Goal: Task Accomplishment & Management: Manage account settings

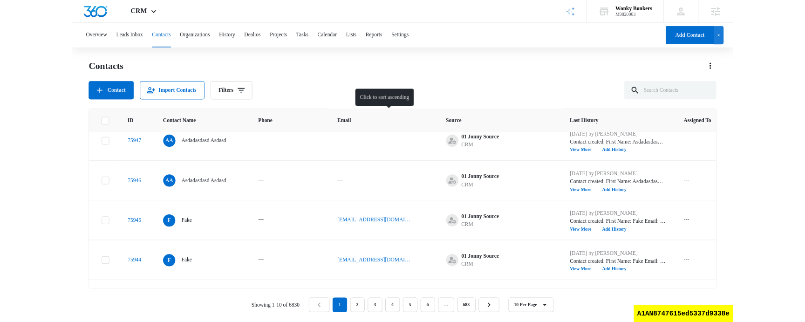
scroll to position [295, 0]
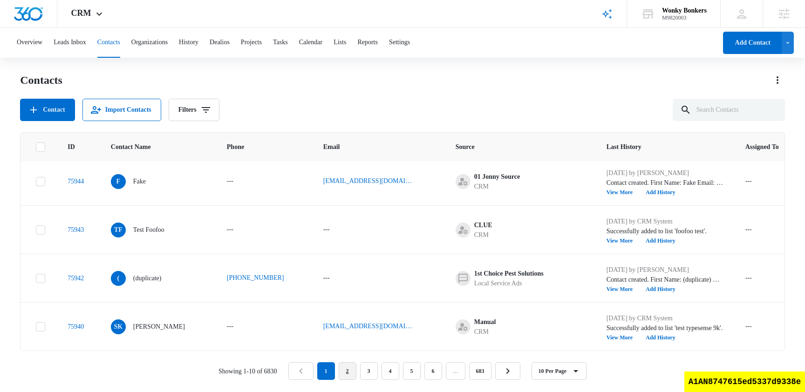
click at [348, 370] on link "2" at bounding box center [348, 372] width 18 height 18
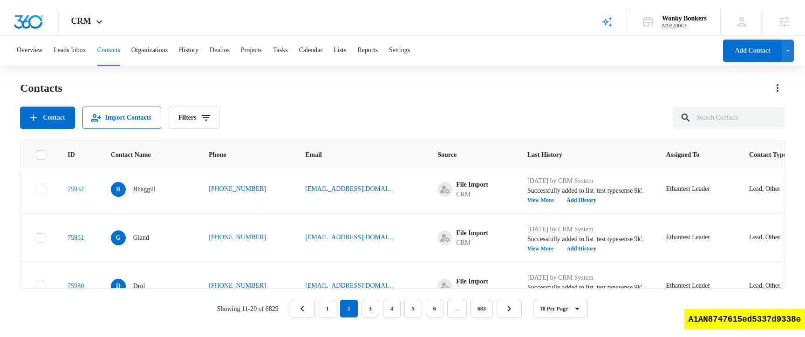
scroll to position [0, 0]
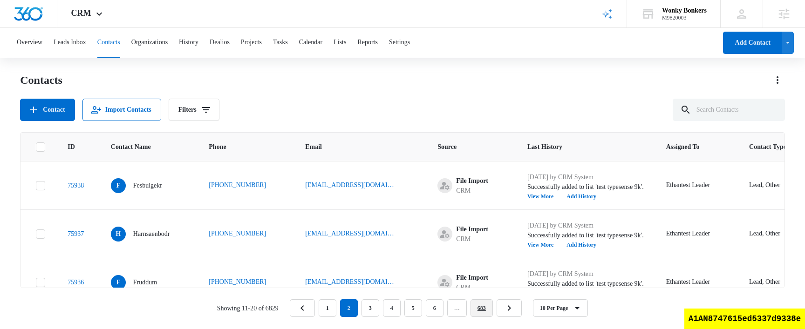
click at [486, 303] on link "683" at bounding box center [482, 309] width 22 height 18
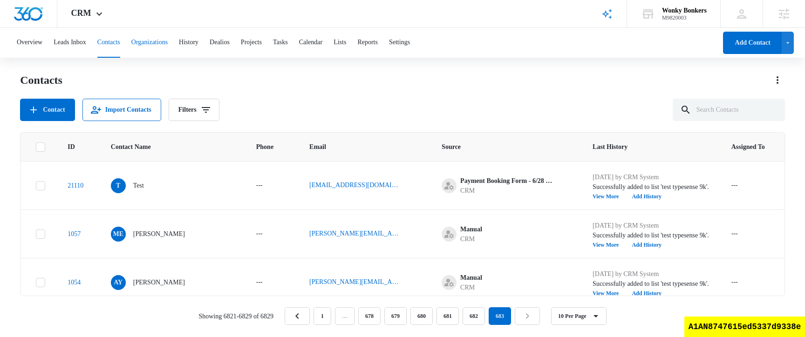
click at [168, 52] on button "Organizations" at bounding box center [149, 43] width 36 height 30
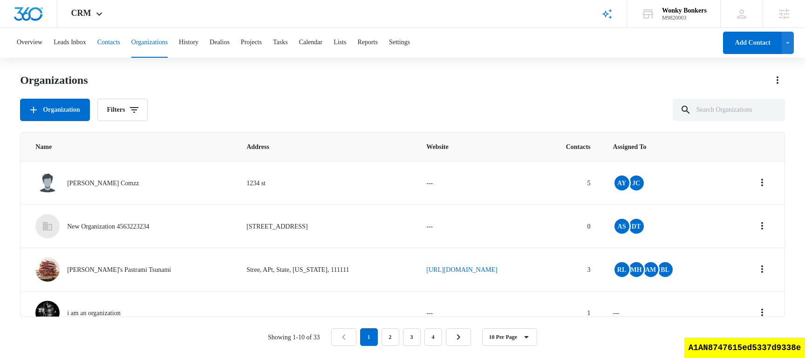
click at [120, 46] on button "Contacts" at bounding box center [108, 43] width 23 height 30
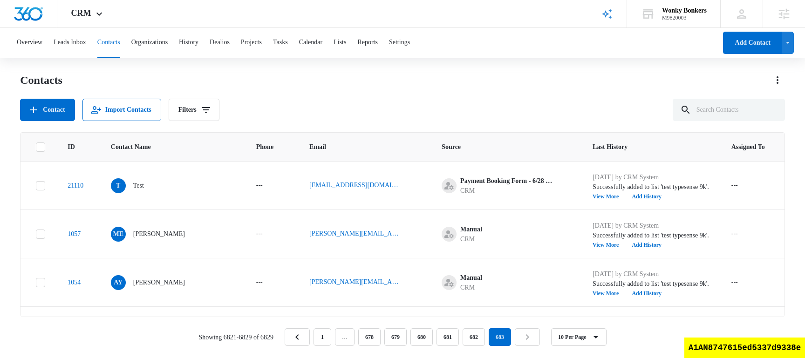
click at [338, 91] on div "Contacts Contact Import Contacts Filters" at bounding box center [402, 97] width 765 height 48
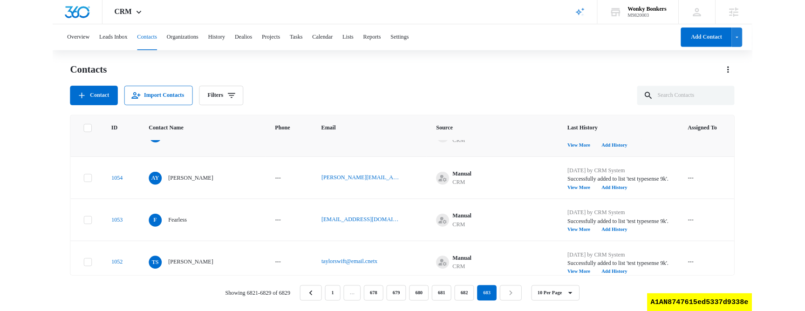
scroll to position [73, 0]
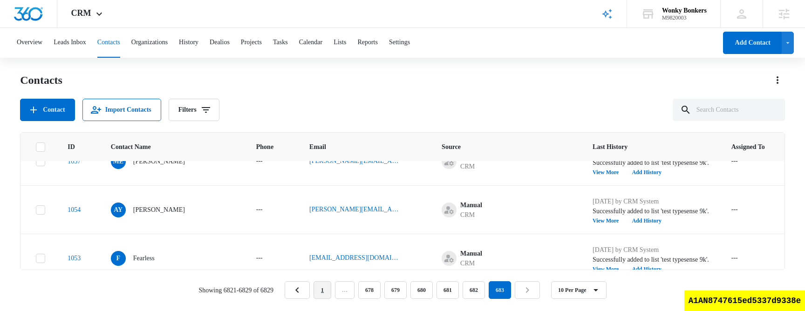
click at [321, 292] on link "1" at bounding box center [323, 290] width 18 height 18
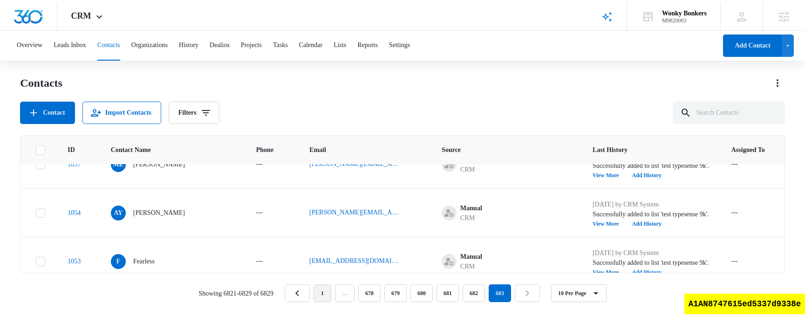
scroll to position [0, 0]
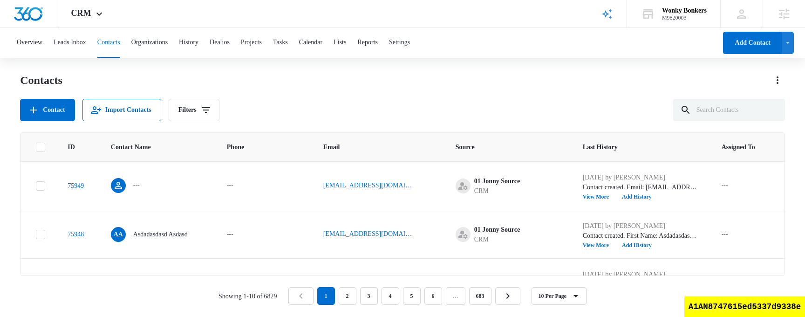
click at [441, 110] on div "Contact Import Contacts Filters" at bounding box center [402, 110] width 765 height 22
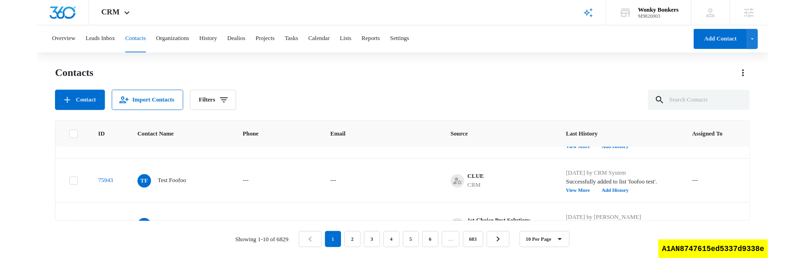
scroll to position [403, 0]
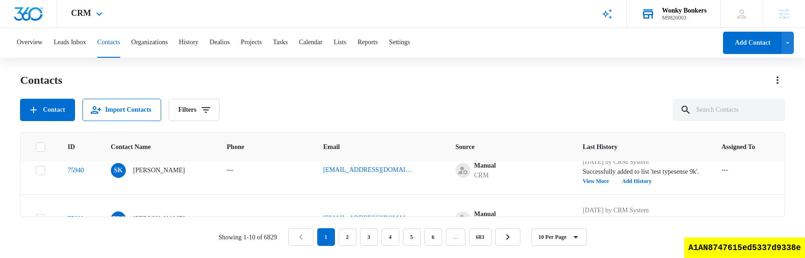
click at [692, 17] on div "M9820003" at bounding box center [684, 17] width 45 height 7
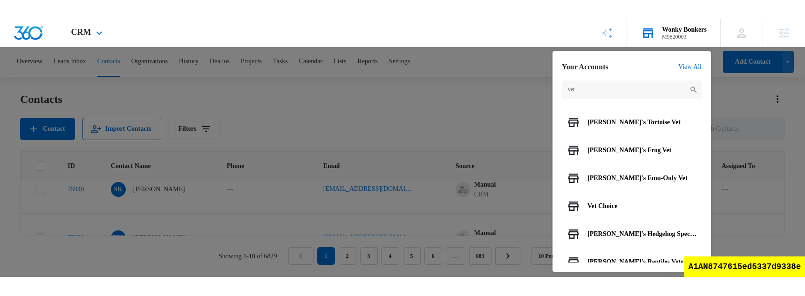
scroll to position [121, 0]
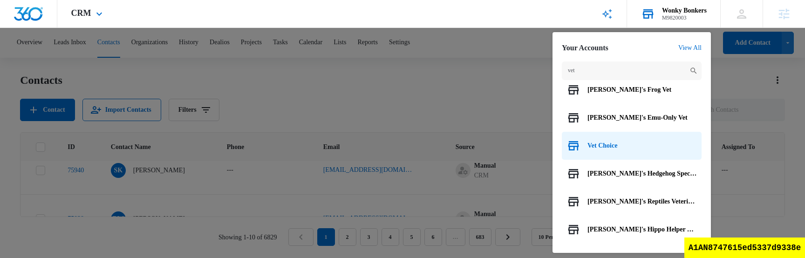
type input "vet"
click at [604, 144] on span "Vet Choice" at bounding box center [603, 145] width 30 height 7
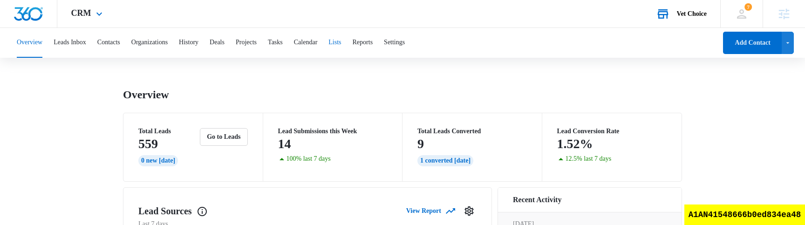
click at [341, 45] on button "Lists" at bounding box center [334, 43] width 13 height 30
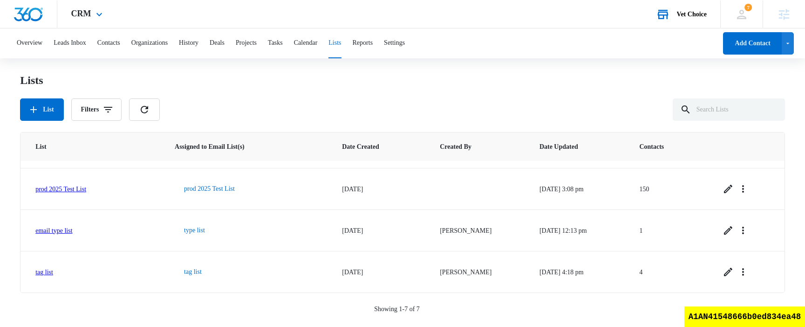
scroll to position [158, 0]
click at [51, 273] on link "tag list" at bounding box center [44, 271] width 18 height 7
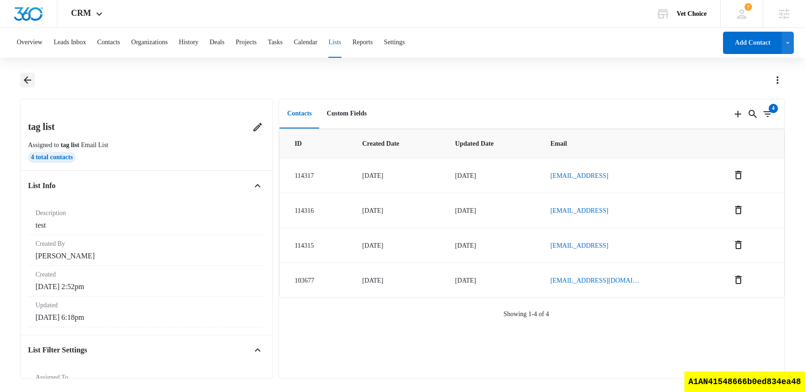
click at [28, 82] on icon "Back" at bounding box center [27, 80] width 11 height 11
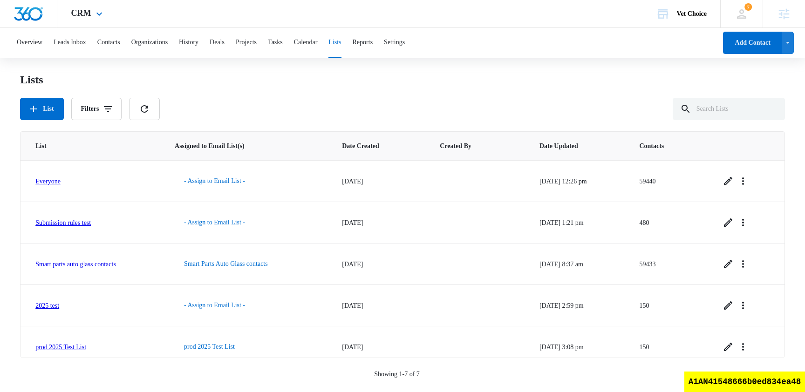
click at [104, 10] on div "CRM Apps Reputation Websites Forms CRM Email Social Shop Scheduling Payments PO…" at bounding box center [88, 13] width 62 height 27
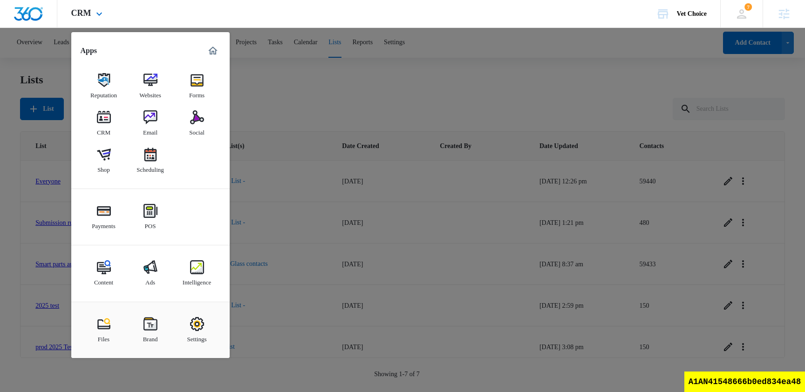
drag, startPoint x: 157, startPoint y: 125, endPoint x: 214, endPoint y: 5, distance: 133.2
click at [0, 0] on div "CRM Apps Reputation Websites Forms CRM Email Social Shop Scheduling Payments PO…" at bounding box center [402, 14] width 805 height 28
click at [329, 82] on div at bounding box center [402, 196] width 805 height 392
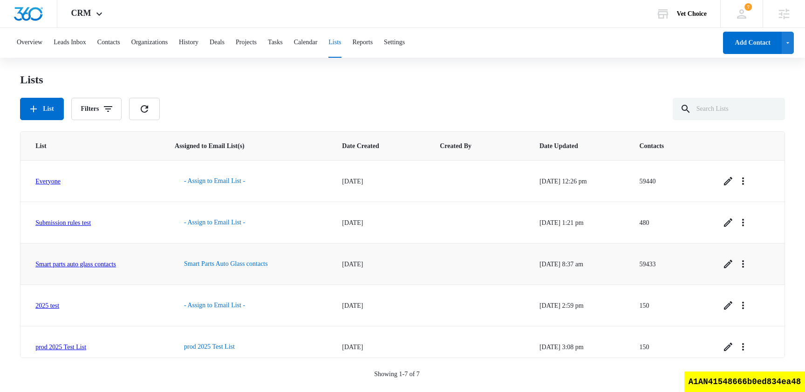
scroll to position [93, 0]
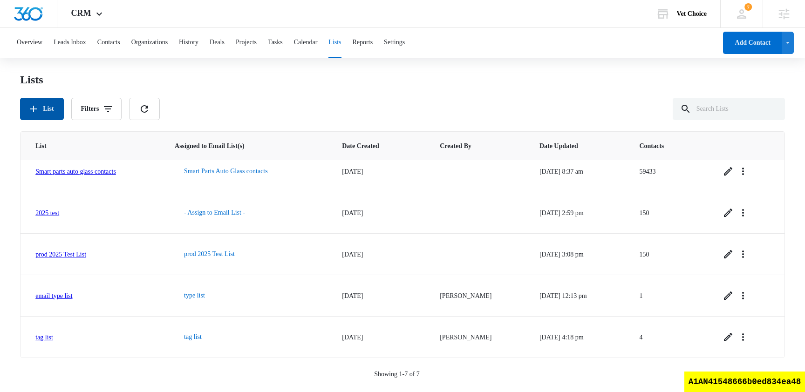
click at [51, 100] on button "List" at bounding box center [41, 109] width 43 height 22
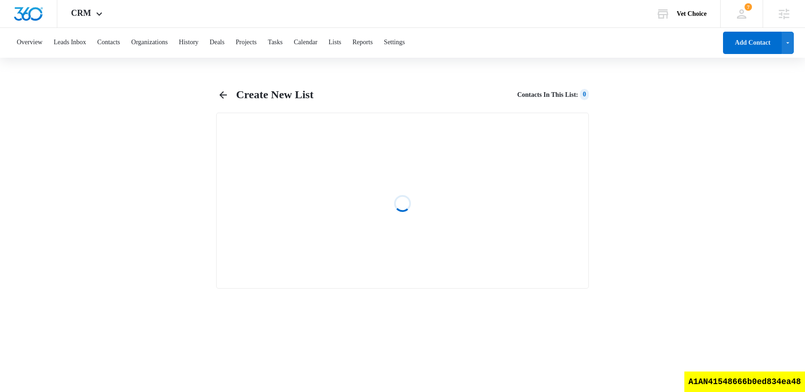
select select "31"
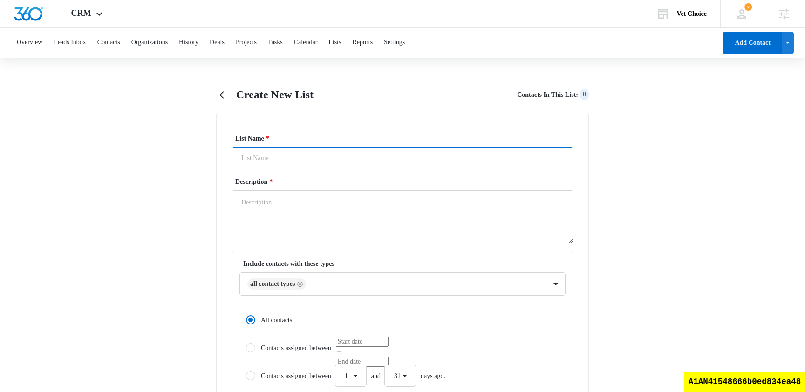
click at [305, 156] on input "List Name *" at bounding box center [403, 158] width 342 height 22
type input "tag list2"
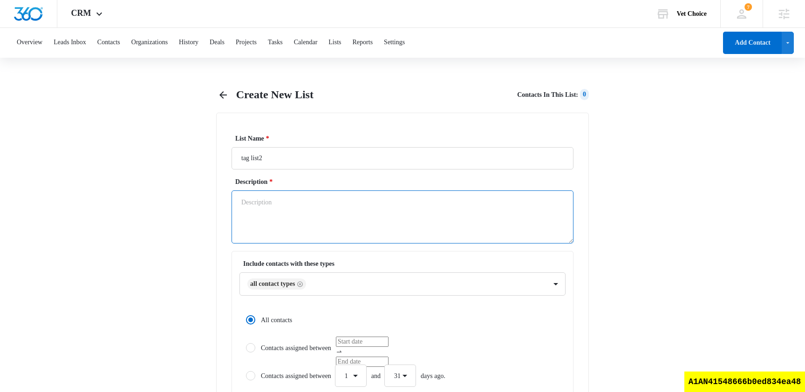
click at [292, 233] on textarea "Description *" at bounding box center [403, 217] width 342 height 53
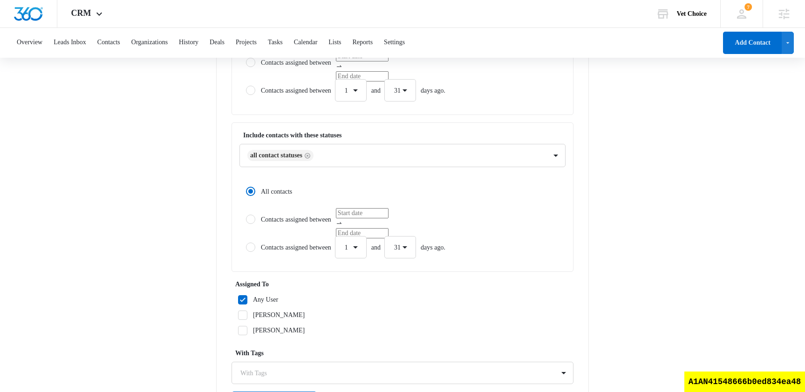
scroll to position [364, 0]
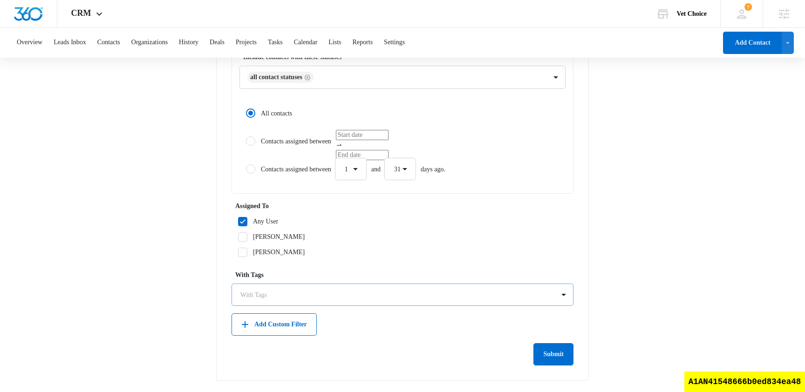
type textarea "test"
click at [289, 287] on div "With Tags" at bounding box center [393, 295] width 322 height 21
type input "bbq"
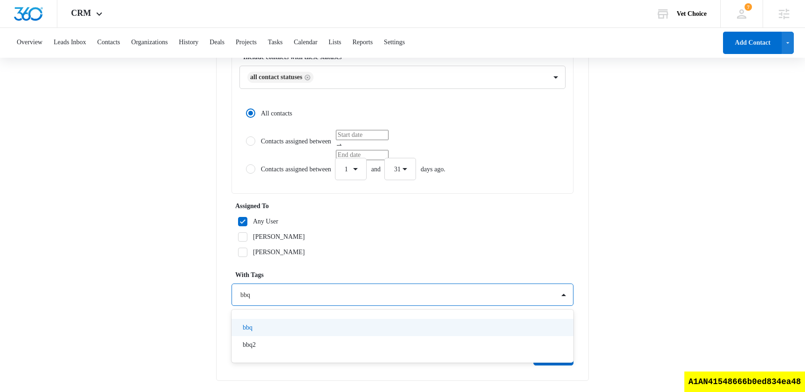
click at [281, 326] on div "bbq" at bounding box center [402, 328] width 318 height 10
type input "pork"
click at [284, 326] on div "pork rinds" at bounding box center [402, 329] width 318 height 10
click at [429, 259] on div "Assigned To Any User Kaveh Azari nam truong" at bounding box center [403, 232] width 342 height 62
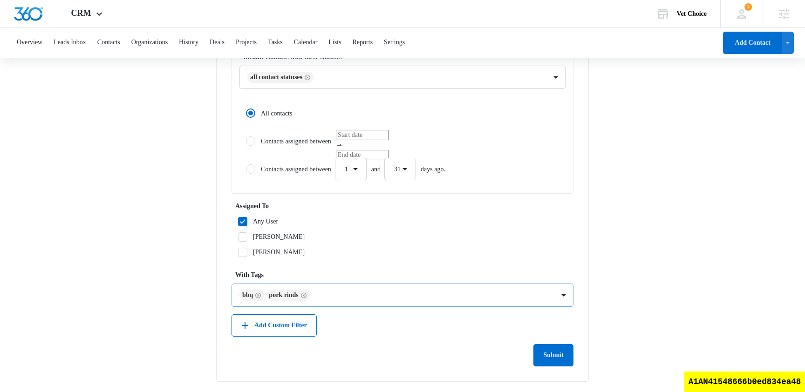
click at [355, 292] on div at bounding box center [433, 296] width 241 height 12
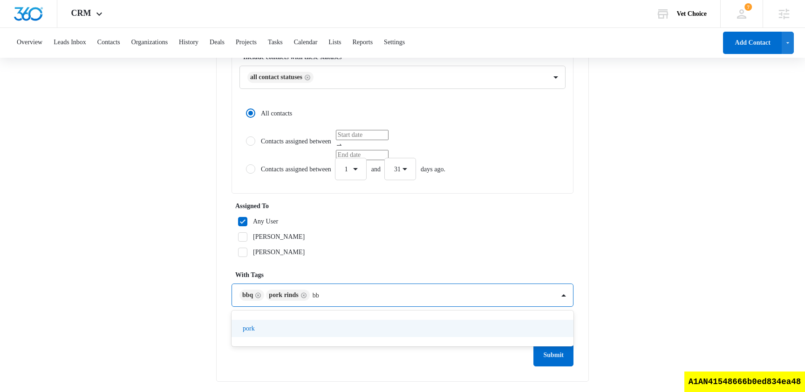
type input "bbq"
click at [290, 326] on div "bbq2" at bounding box center [402, 329] width 318 height 10
click at [602, 220] on main "Create New List Contacts In This List : 2 List Name * tag list2 Description * t…" at bounding box center [402, 59] width 805 height 670
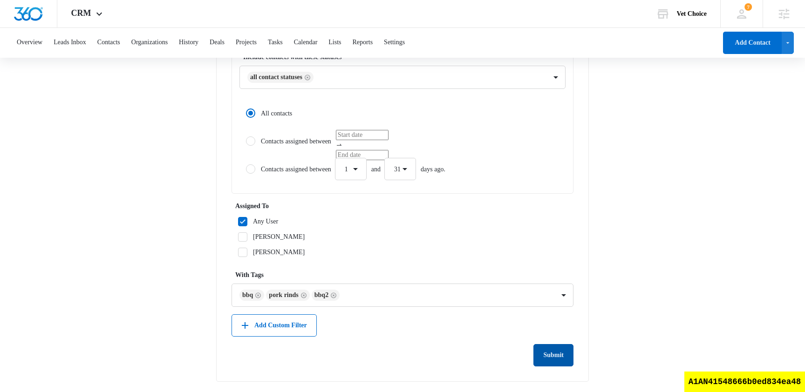
click at [551, 326] on button "Submit" at bounding box center [554, 355] width 40 height 22
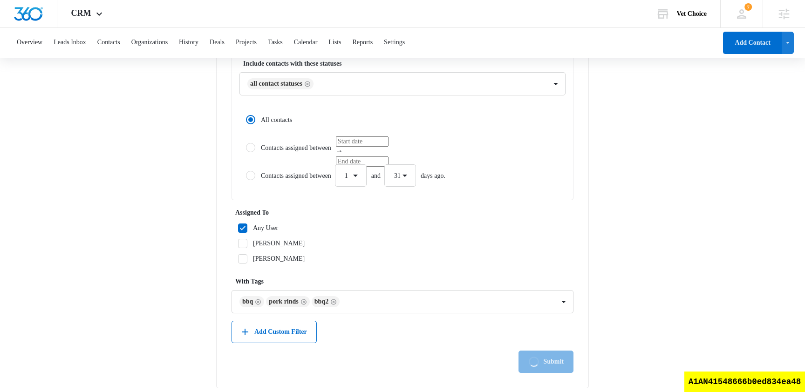
scroll to position [365, 0]
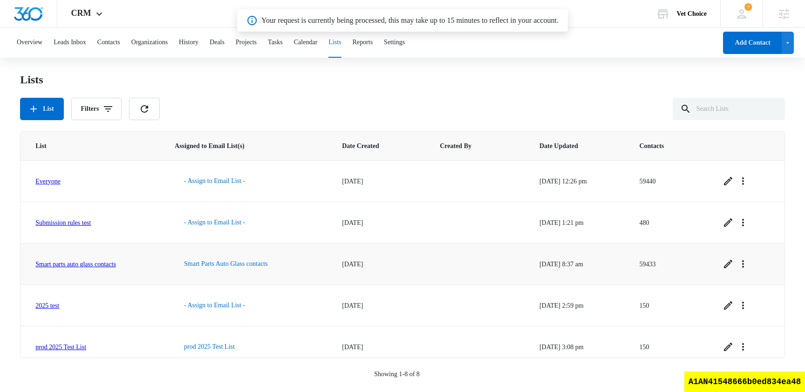
scroll to position [134, 0]
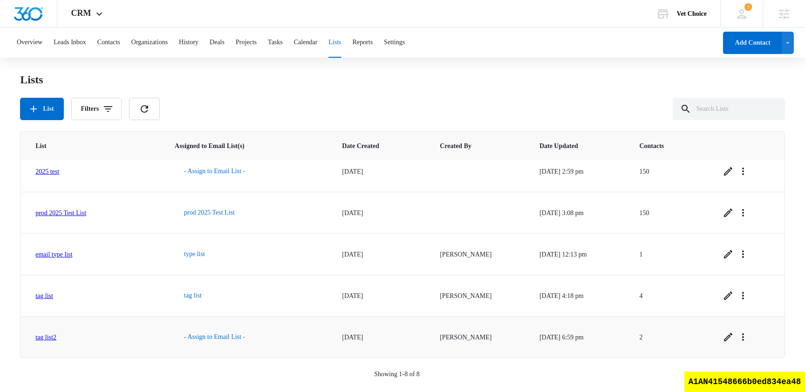
click at [57, 326] on td "tag list2" at bounding box center [92, 336] width 143 height 41
click at [56, 326] on link "tag list2" at bounding box center [45, 337] width 21 height 7
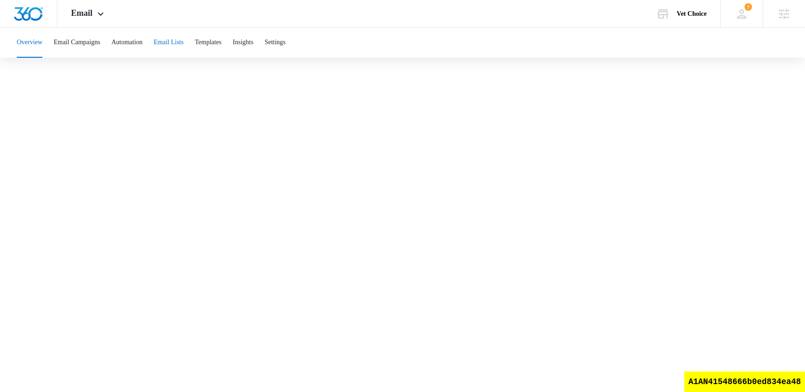
click at [182, 43] on button "Email Lists" at bounding box center [169, 43] width 30 height 30
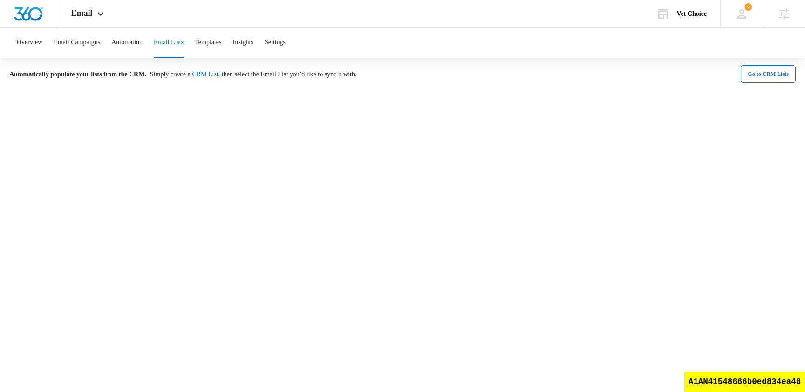
click at [184, 48] on button "Email Lists" at bounding box center [169, 43] width 30 height 30
click at [218, 75] on link "CRM List" at bounding box center [205, 74] width 26 height 7
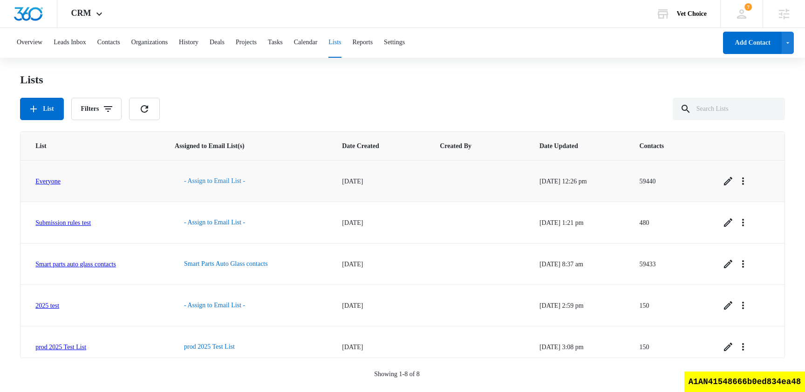
scroll to position [134, 0]
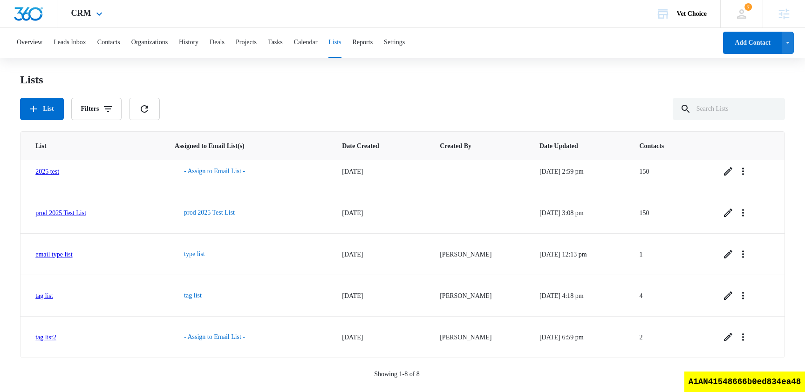
click at [82, 22] on div "CRM Apps Reputation Websites Forms CRM Email Social Shop Scheduling Payments PO…" at bounding box center [88, 13] width 62 height 27
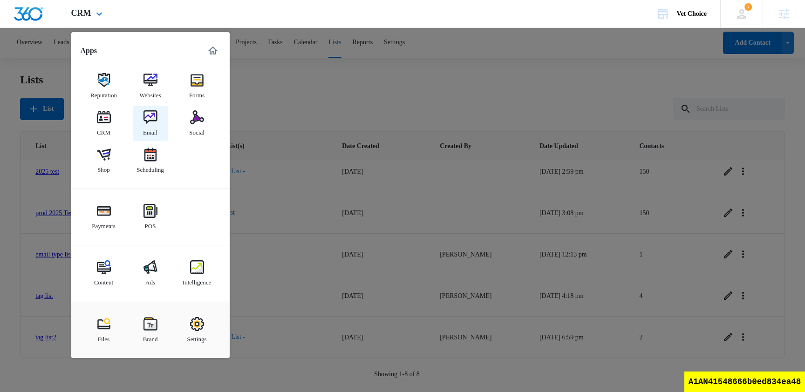
click at [157, 130] on div "Email" at bounding box center [150, 130] width 14 height 12
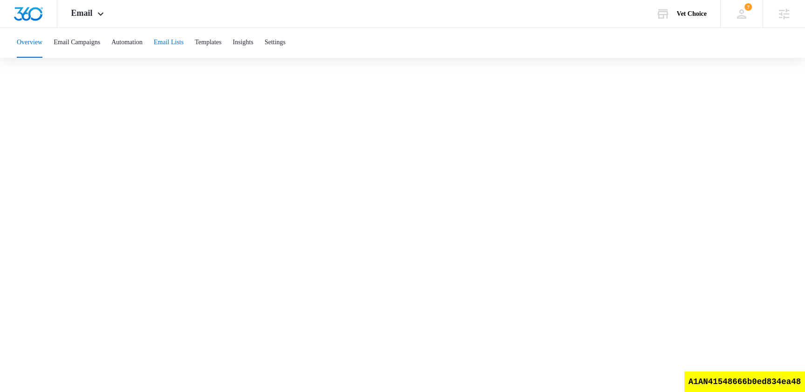
click at [184, 45] on button "Email Lists" at bounding box center [169, 43] width 30 height 30
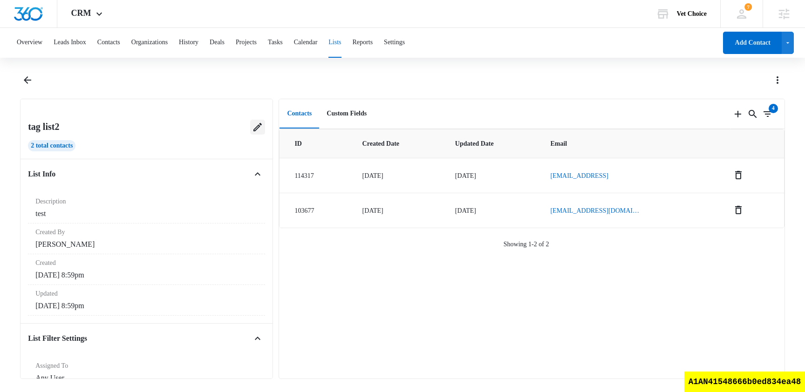
click at [258, 123] on icon at bounding box center [257, 127] width 11 height 11
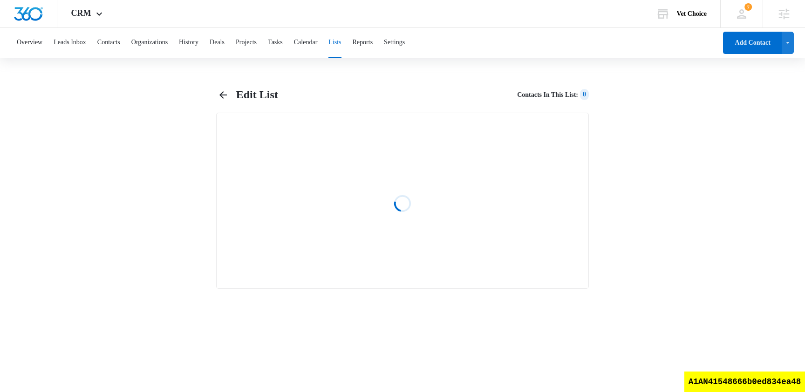
select select "31"
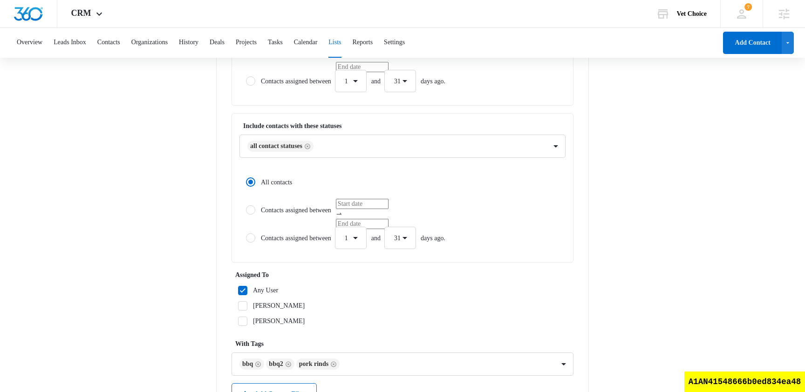
scroll to position [279, 0]
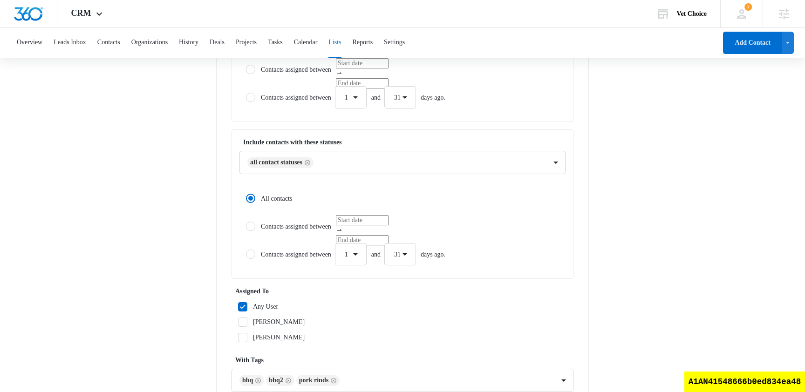
click at [292, 228] on label "Contacts assigned between" at bounding box center [402, 226] width 326 height 22
click at [246, 228] on input "Contacts assigned between" at bounding box center [242, 226] width 7 height 7
radio input "false"
radio input "true"
click at [275, 195] on label "All contacts" at bounding box center [402, 198] width 326 height 22
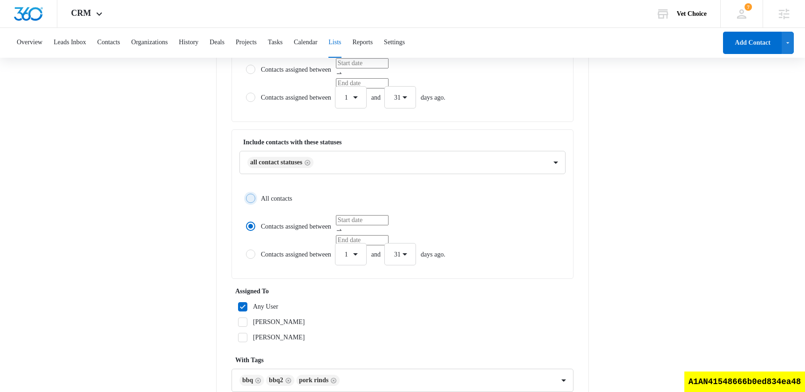
click at [246, 195] on input "All contacts" at bounding box center [242, 198] width 7 height 7
radio input "true"
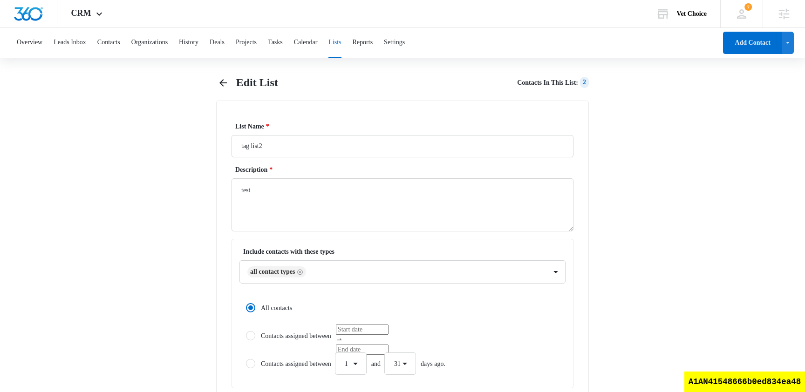
scroll to position [0, 0]
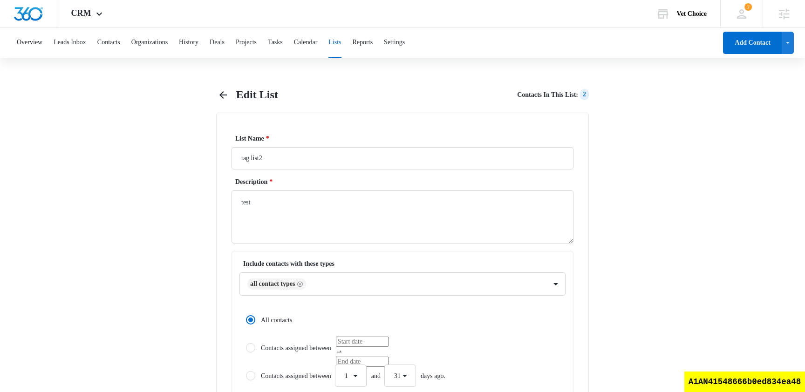
click at [341, 41] on button "Lists" at bounding box center [334, 43] width 13 height 30
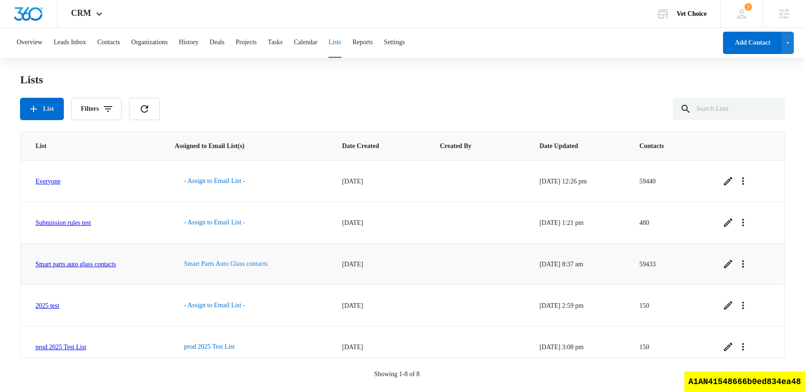
scroll to position [134, 0]
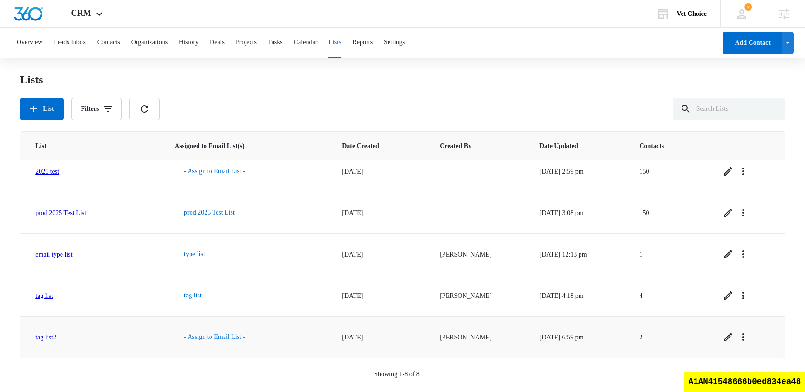
click at [221, 335] on button "- Assign to Email List -" at bounding box center [215, 337] width 80 height 22
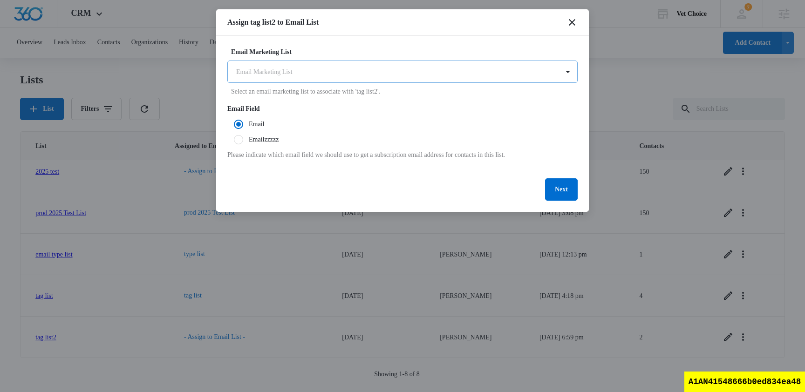
click at [296, 70] on body "CRM Apps Reputation Websites Forms CRM Email Social Shop Scheduling Payments PO…" at bounding box center [402, 195] width 805 height 390
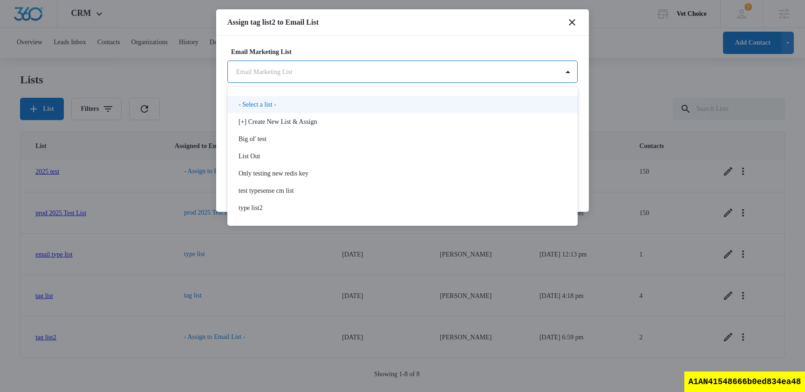
click at [303, 69] on body "CRM Apps Reputation Websites Forms CRM Email Social Shop Scheduling Payments PO…" at bounding box center [402, 195] width 805 height 390
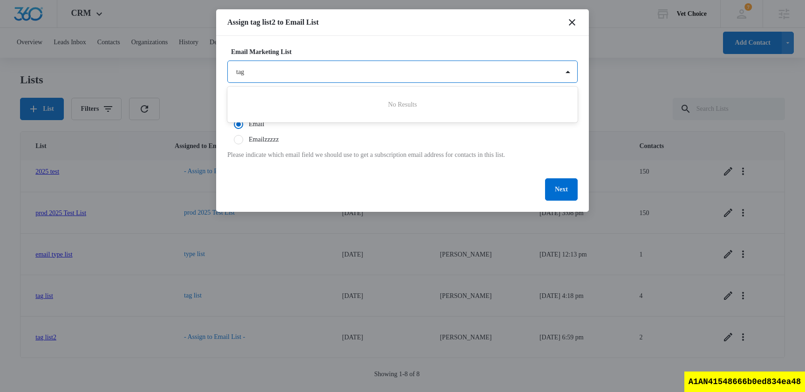
click at [572, 22] on div at bounding box center [402, 196] width 805 height 392
type input "tag"
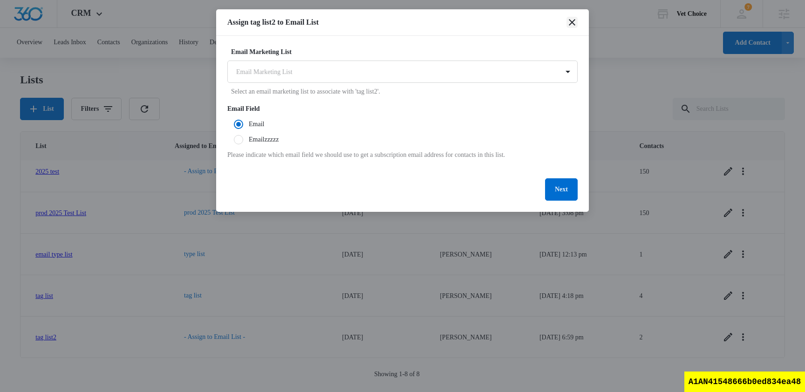
click at [572, 22] on icon "close" at bounding box center [572, 22] width 7 height 7
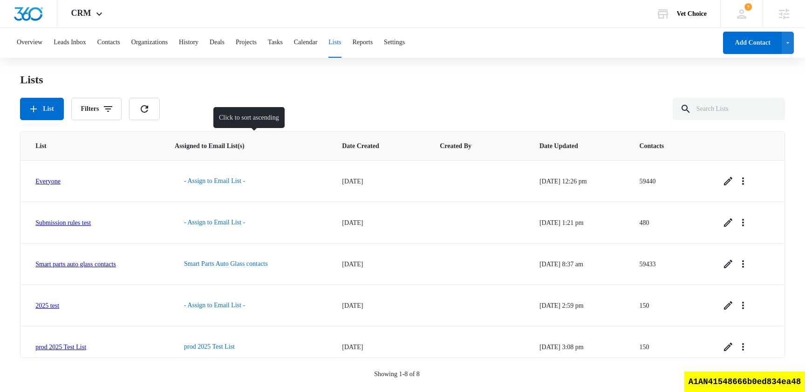
scroll to position [134, 0]
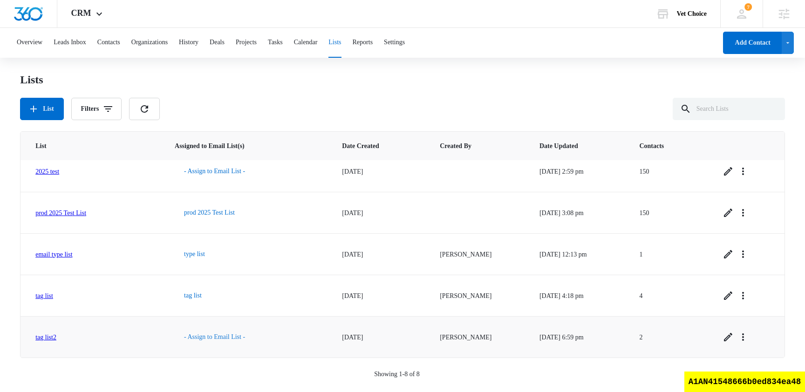
click at [219, 334] on button "- Assign to Email List -" at bounding box center [215, 337] width 80 height 22
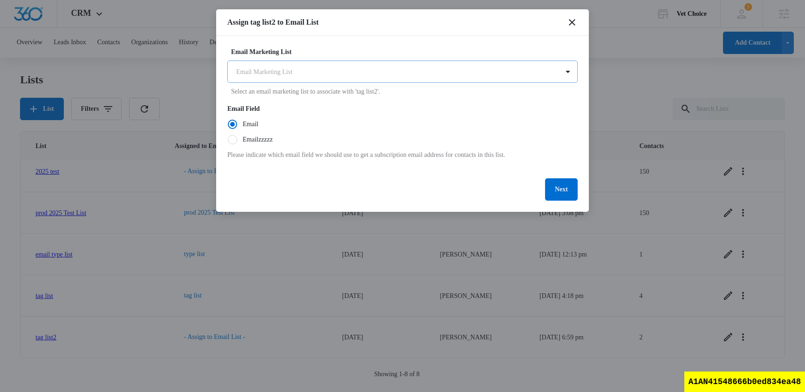
click at [332, 69] on body "CRM Apps Reputation Websites Forms CRM Email Social Shop Scheduling Payments PO…" at bounding box center [402, 195] width 805 height 390
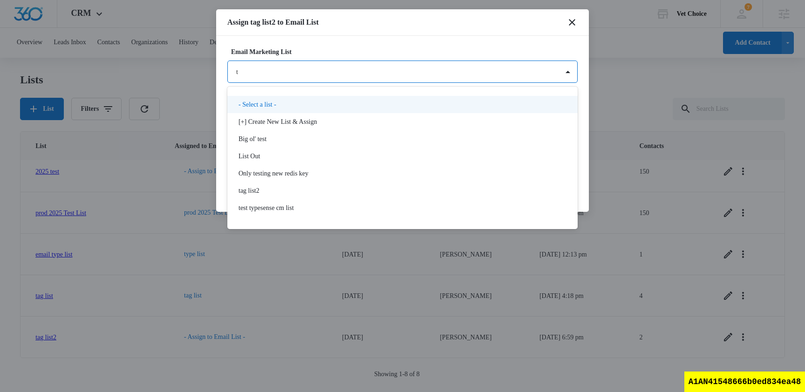
type input "ta"
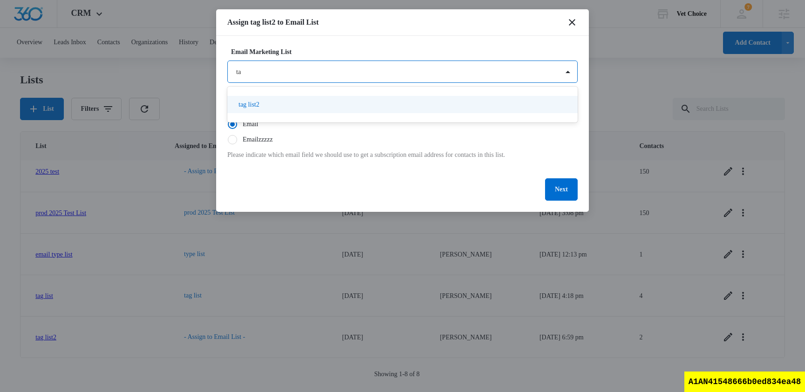
click at [304, 108] on div "tag list2" at bounding box center [402, 105] width 326 height 10
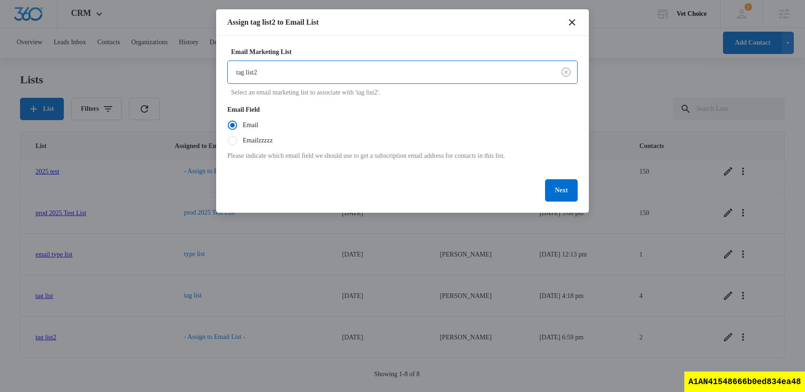
click at [393, 41] on div "Email Marketing List option tag list2, selected. tag list2 Select an email mark…" at bounding box center [402, 124] width 373 height 177
click at [556, 194] on button "Next" at bounding box center [561, 190] width 33 height 22
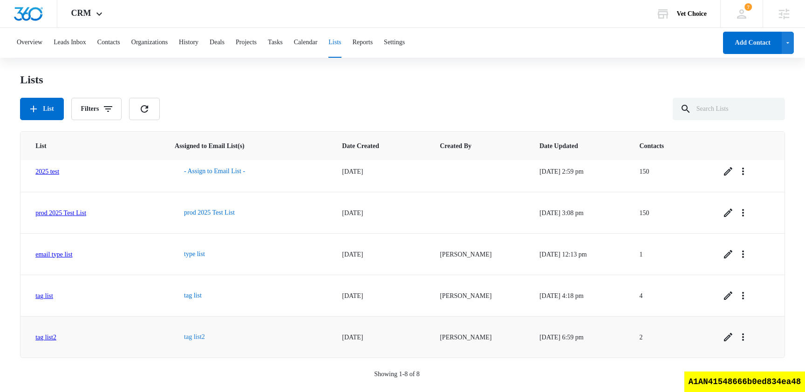
click at [198, 337] on button "tag list2" at bounding box center [195, 337] width 40 height 22
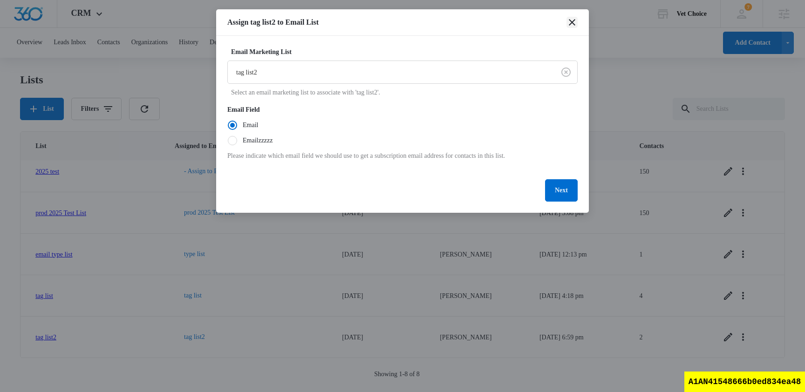
click at [573, 19] on icon "close" at bounding box center [572, 22] width 11 height 11
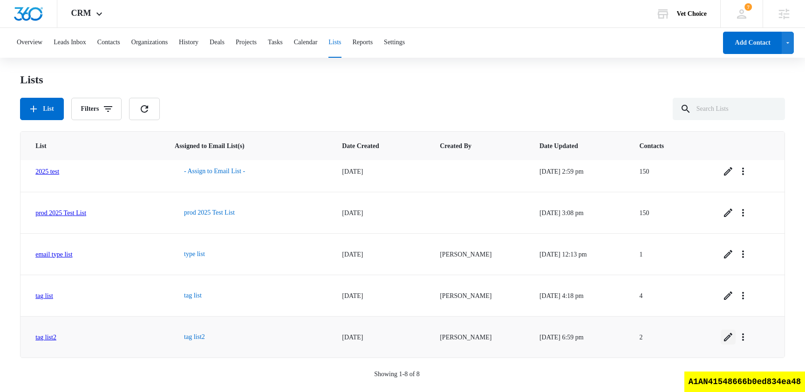
click at [732, 338] on icon "Edit" at bounding box center [728, 337] width 8 height 8
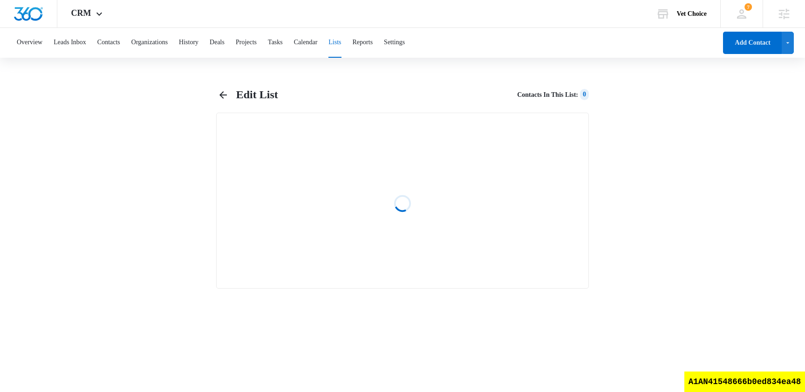
select select "31"
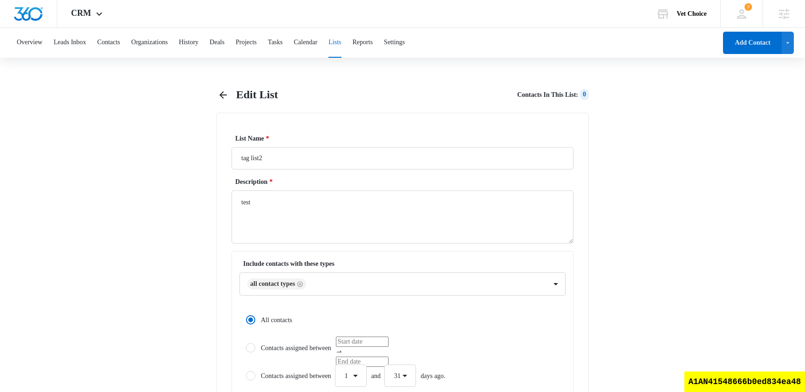
scroll to position [365, 0]
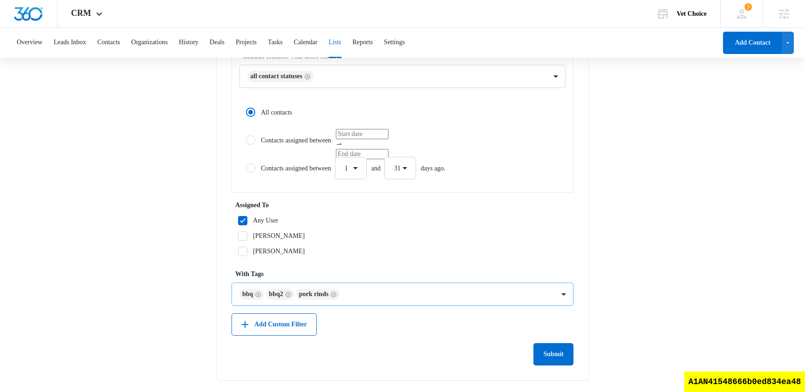
click at [337, 293] on icon "Remove pork rinds" at bounding box center [333, 294] width 7 height 7
click at [292, 294] on icon "Remove bbq2" at bounding box center [288, 294] width 7 height 7
click at [261, 295] on icon "Remove bbq" at bounding box center [258, 294] width 7 height 7
click at [390, 265] on form "List Name * tag list2 Description * test Include contacts with these types All …" at bounding box center [403, 68] width 342 height 596
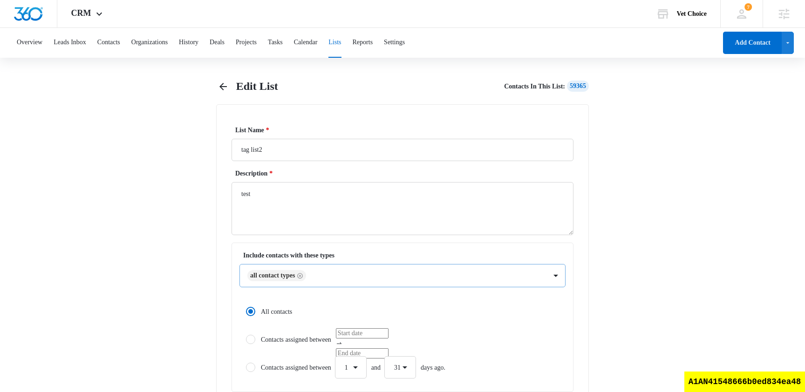
scroll to position [9, 0]
click at [299, 338] on label "Contacts assigned between" at bounding box center [402, 339] width 326 height 22
click at [246, 338] on input "Contacts assigned between" at bounding box center [242, 339] width 7 height 7
radio input "false"
radio input "true"
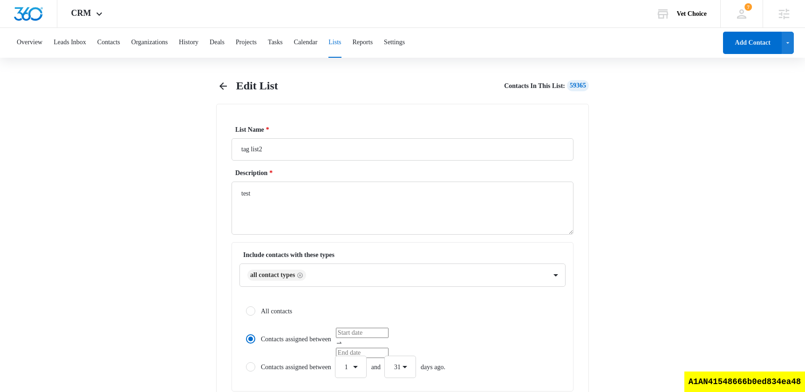
click at [288, 311] on label "All contacts" at bounding box center [402, 311] width 326 height 22
click at [246, 311] on input "All contacts" at bounding box center [242, 311] width 7 height 7
radio input "true"
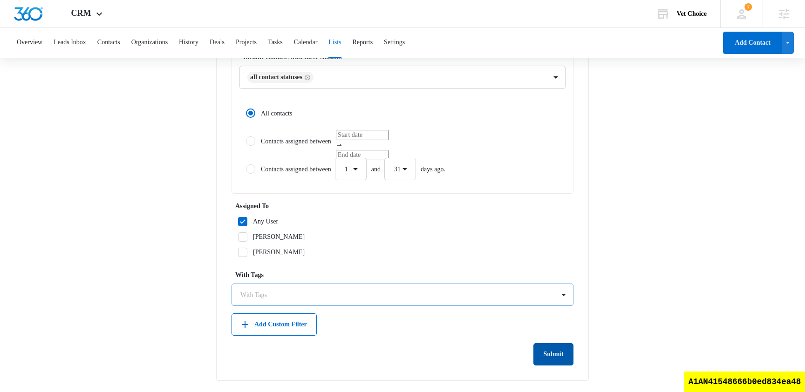
click at [560, 355] on button "Submit" at bounding box center [554, 354] width 40 height 22
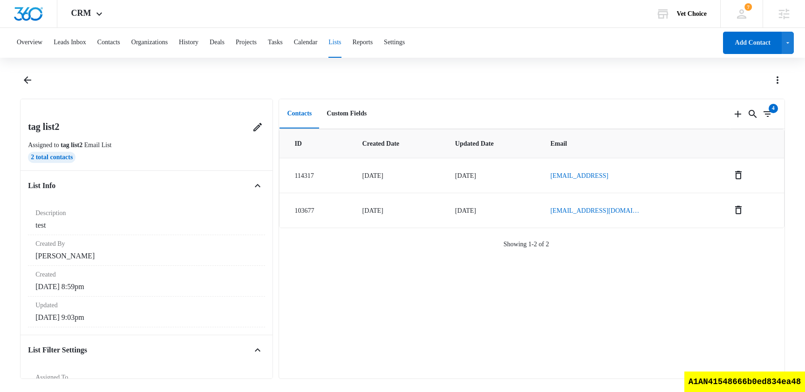
click at [341, 42] on button "Lists" at bounding box center [334, 43] width 13 height 30
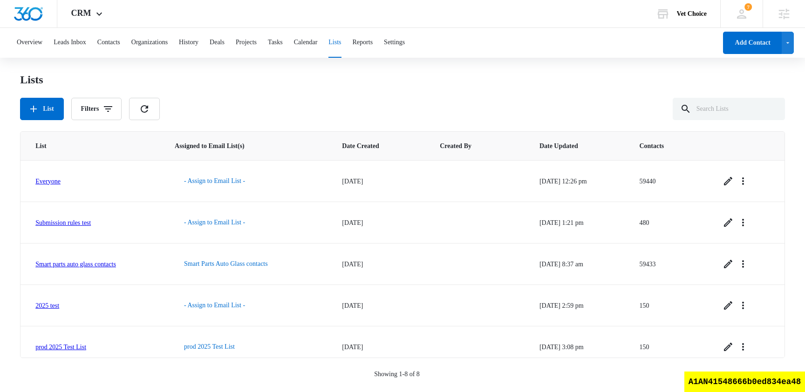
scroll to position [134, 0]
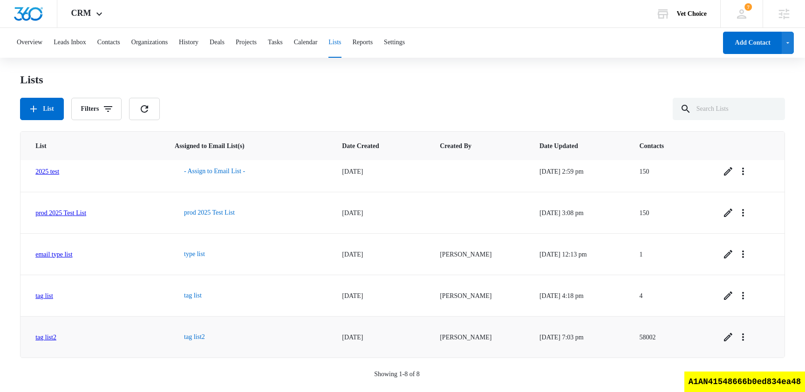
click at [50, 335] on link "tag list2" at bounding box center [45, 337] width 21 height 7
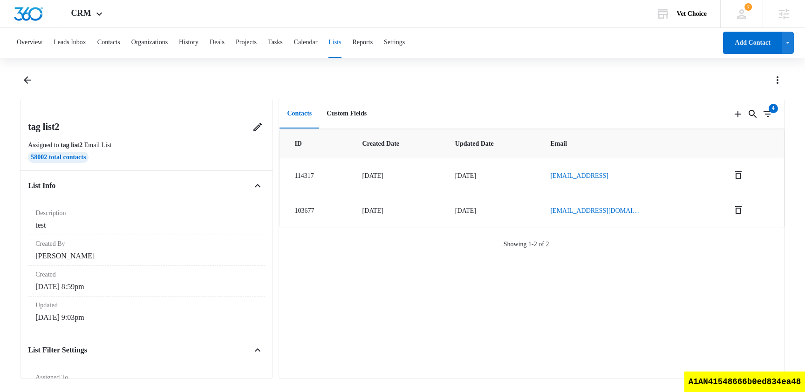
click at [341, 43] on button "Lists" at bounding box center [334, 43] width 13 height 30
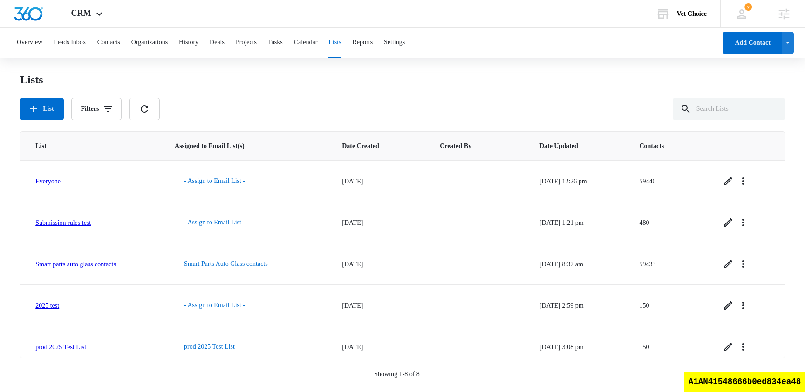
scroll to position [134, 0]
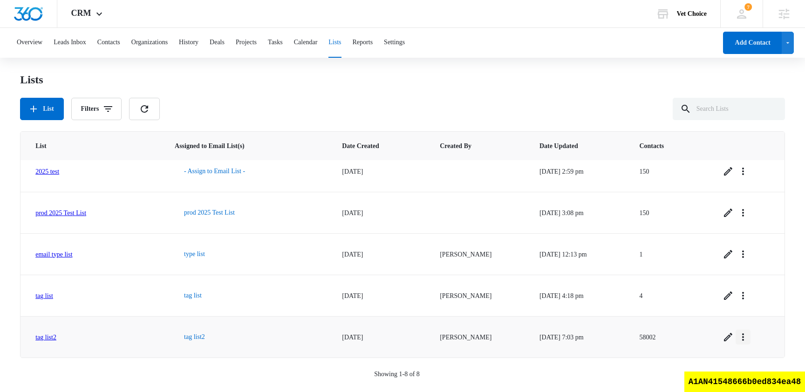
click at [749, 337] on icon "Overflow Menu" at bounding box center [743, 337] width 11 height 11
drag, startPoint x: 716, startPoint y: 286, endPoint x: 706, endPoint y: 299, distance: 16.6
click at [706, 299] on div "Refresh List View List Log Delete List" at bounding box center [722, 297] width 72 height 58
click at [749, 338] on icon "Overflow Menu" at bounding box center [743, 337] width 11 height 11
click at [723, 296] on div "View List Log" at bounding box center [717, 297] width 38 height 7
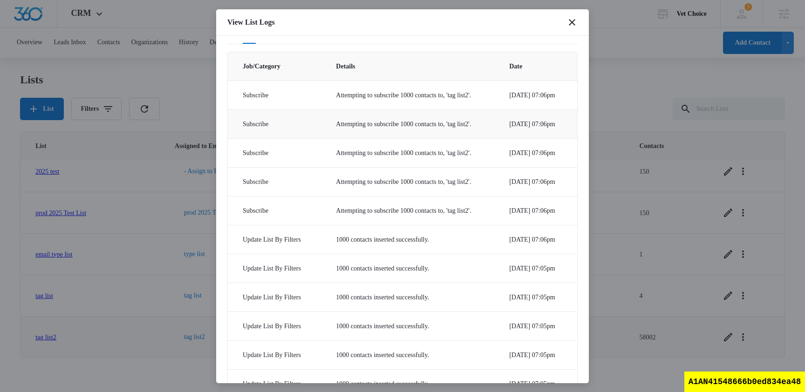
scroll to position [0, 0]
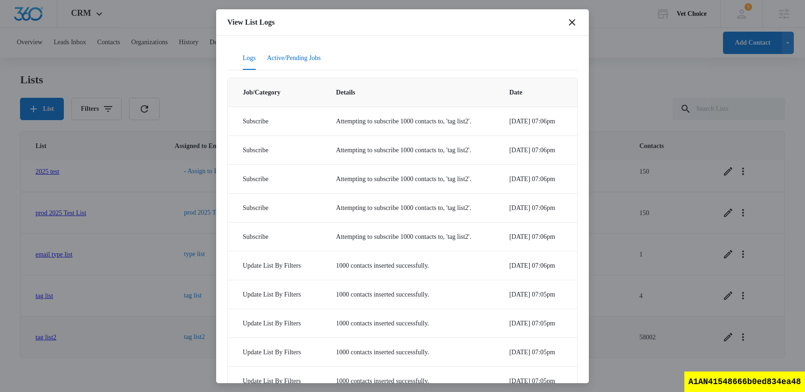
click at [314, 52] on button "Active/Pending Jobs" at bounding box center [294, 59] width 54 height 22
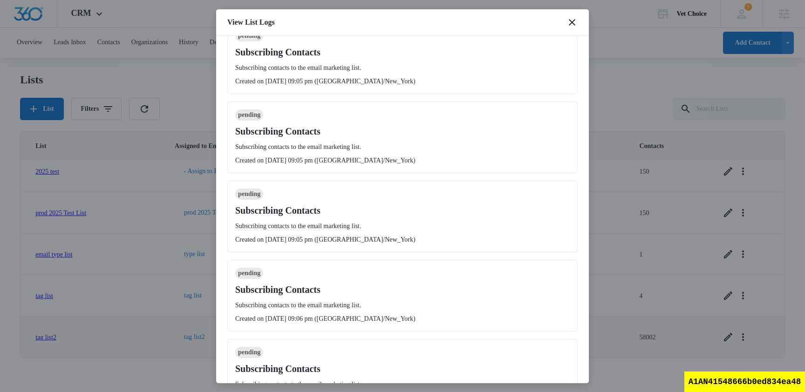
scroll to position [4243, 0]
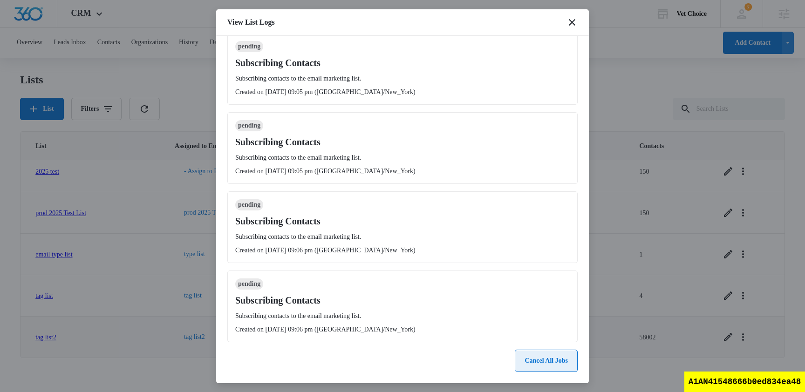
click at [519, 353] on button "Cancel All Jobs" at bounding box center [546, 361] width 63 height 22
click at [567, 327] on button "Yes" at bounding box center [556, 324] width 22 height 18
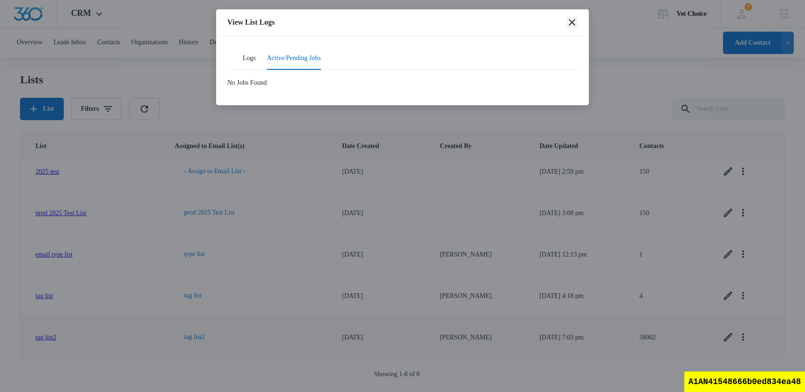
click at [573, 23] on icon "close" at bounding box center [572, 22] width 11 height 11
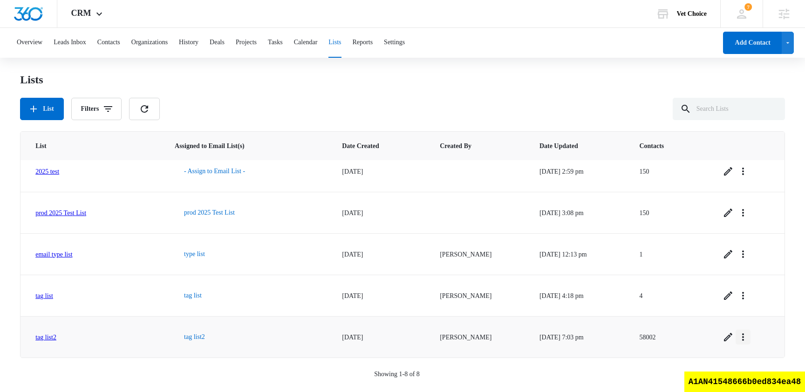
click at [749, 343] on button "Overflow Menu" at bounding box center [743, 337] width 15 height 15
click at [719, 308] on div "Delete List" at bounding box center [717, 311] width 38 height 7
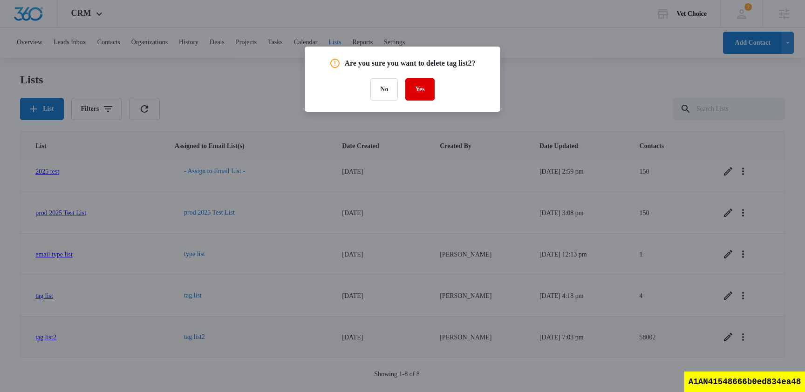
click at [419, 92] on button "Yes" at bounding box center [419, 89] width 29 height 22
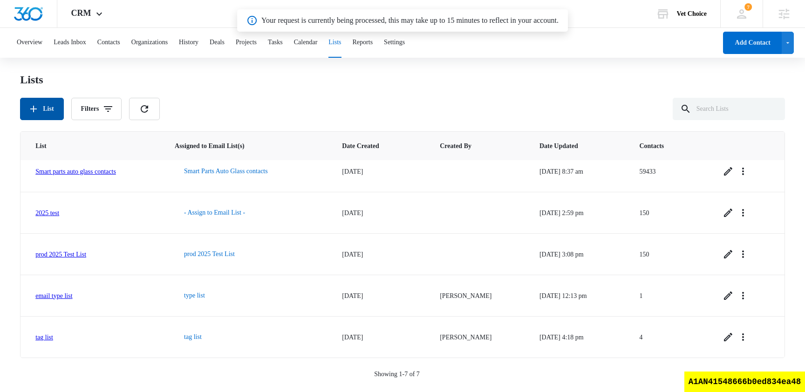
click at [55, 113] on button "List" at bounding box center [41, 109] width 43 height 22
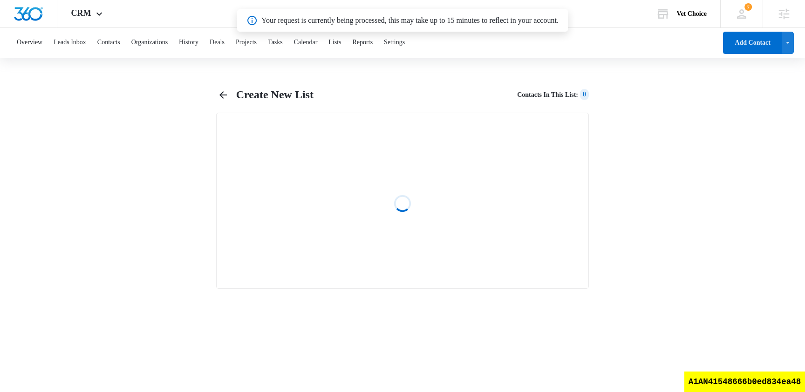
select select "31"
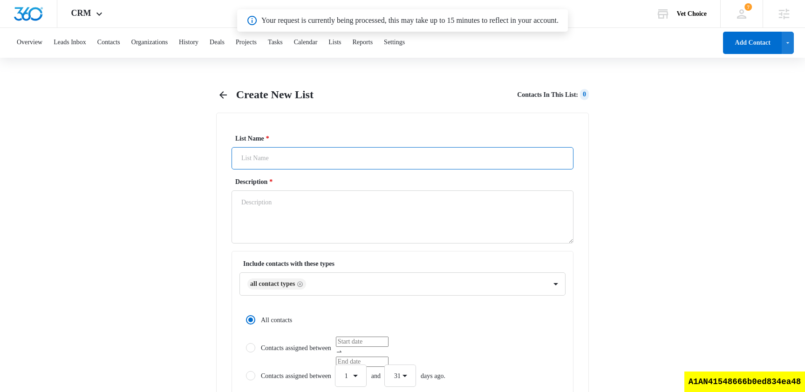
click at [307, 159] on input "List Name *" at bounding box center [403, 158] width 342 height 22
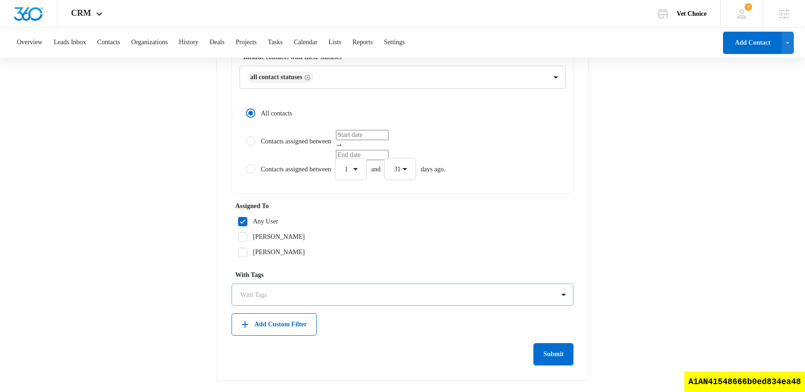
type input "tag list2"
click at [282, 294] on div at bounding box center [396, 295] width 313 height 12
type input "bbq"
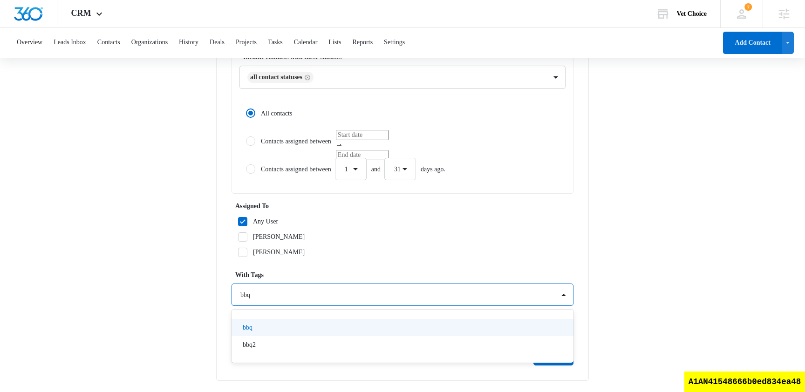
click at [278, 326] on div "bbq" at bounding box center [402, 328] width 318 height 10
click at [495, 229] on div "Any User Kaveh Azari nam truong" at bounding box center [403, 237] width 342 height 41
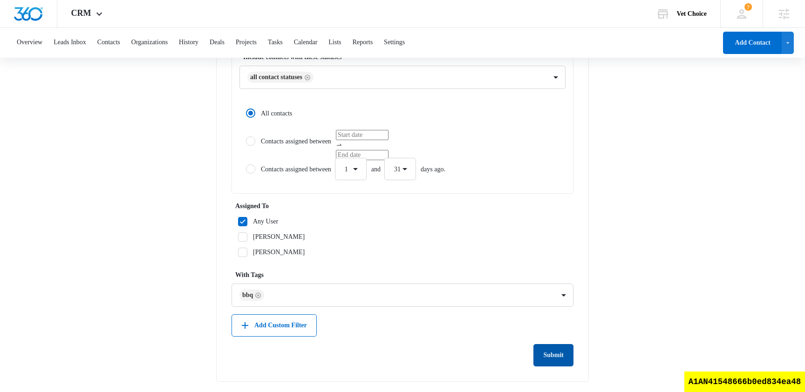
click at [562, 349] on button "Submit" at bounding box center [554, 355] width 40 height 22
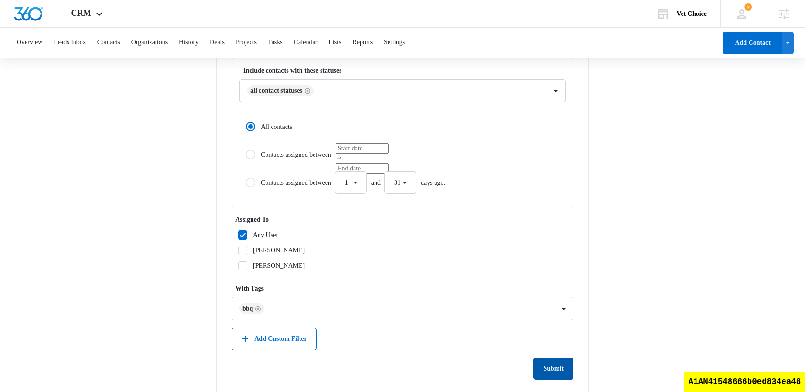
scroll to position [6, 0]
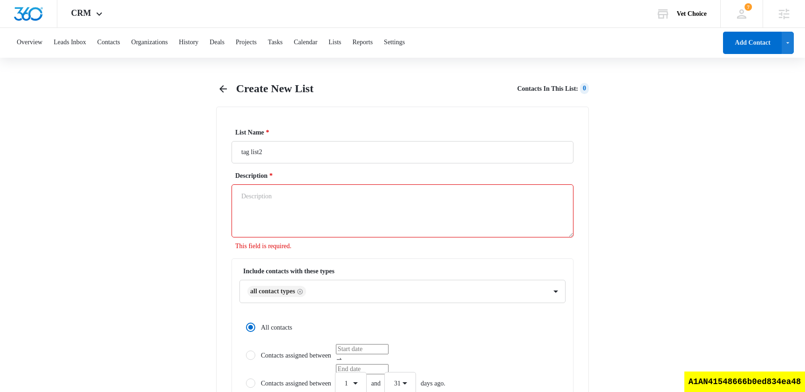
click at [399, 220] on textarea "Description *" at bounding box center [403, 211] width 342 height 53
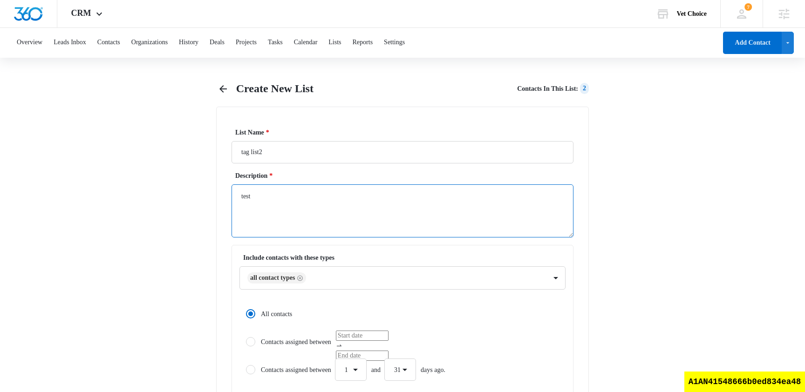
type textarea "test"
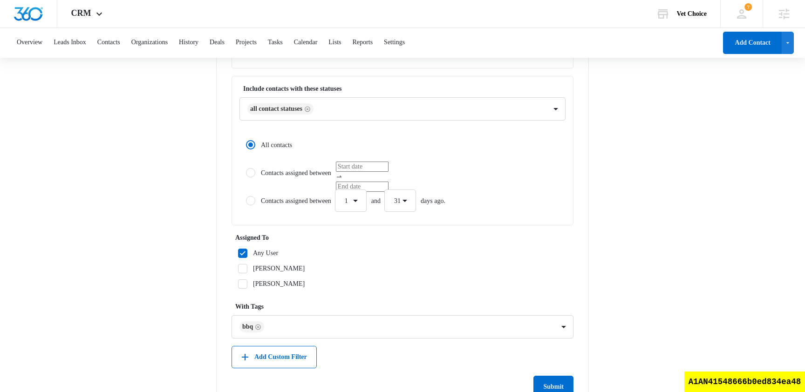
scroll to position [365, 0]
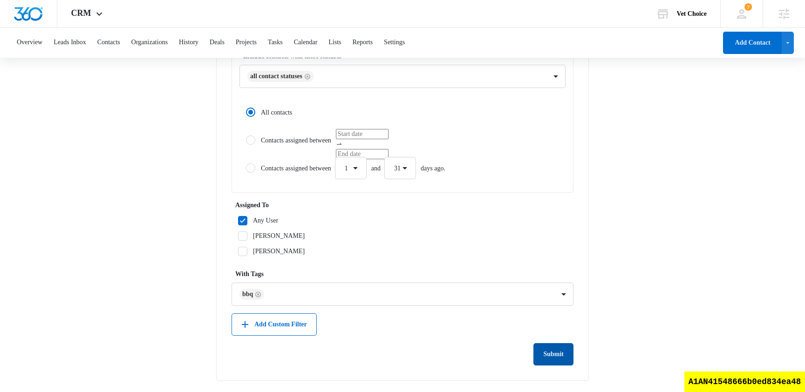
click at [559, 362] on button "Submit" at bounding box center [554, 354] width 40 height 22
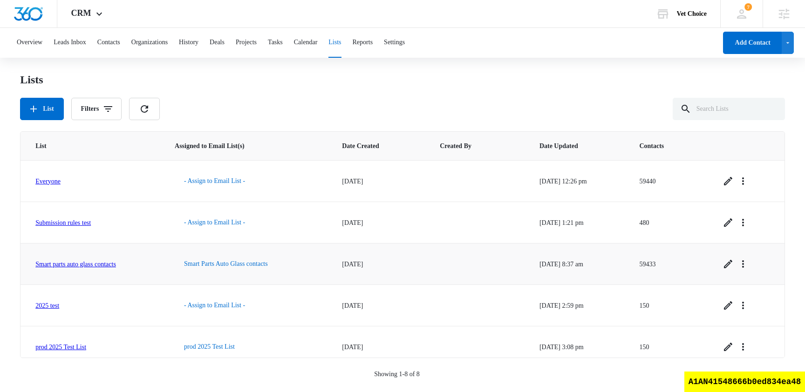
scroll to position [134, 0]
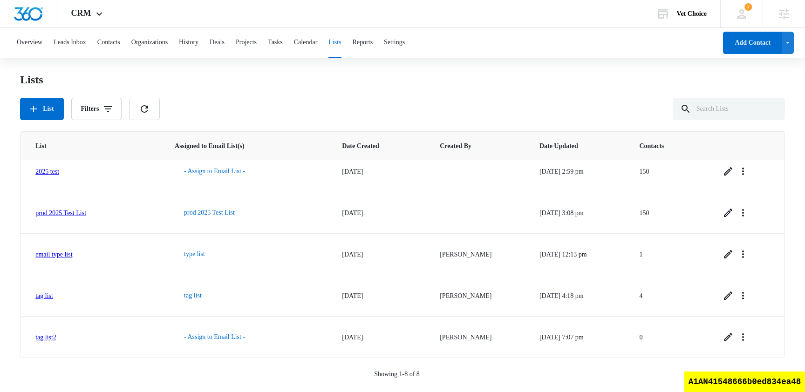
click at [357, 96] on div "Lists List Filters" at bounding box center [402, 97] width 765 height 48
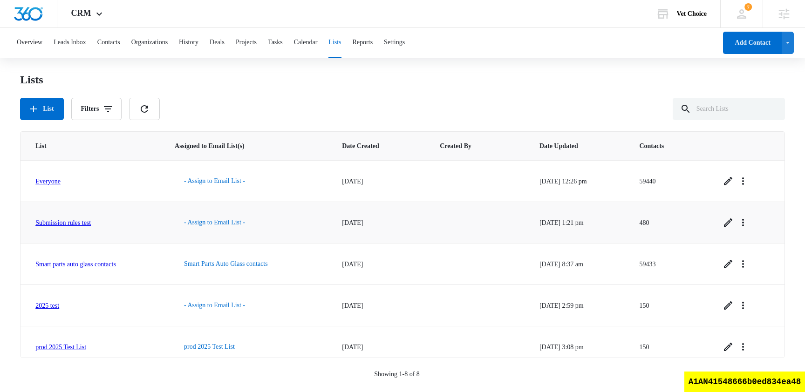
scroll to position [134, 0]
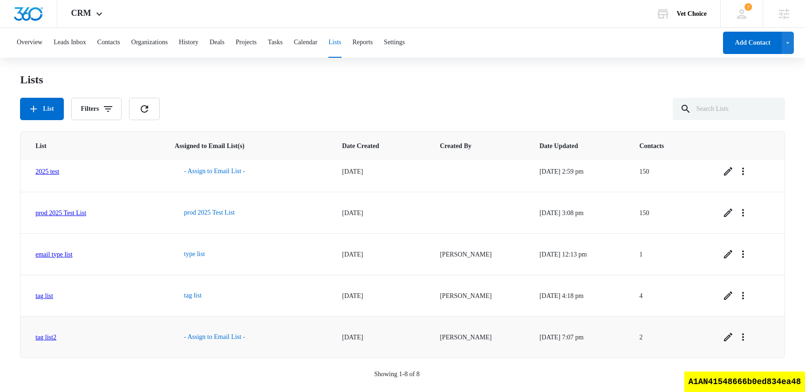
click at [51, 336] on link "tag list2" at bounding box center [45, 337] width 21 height 7
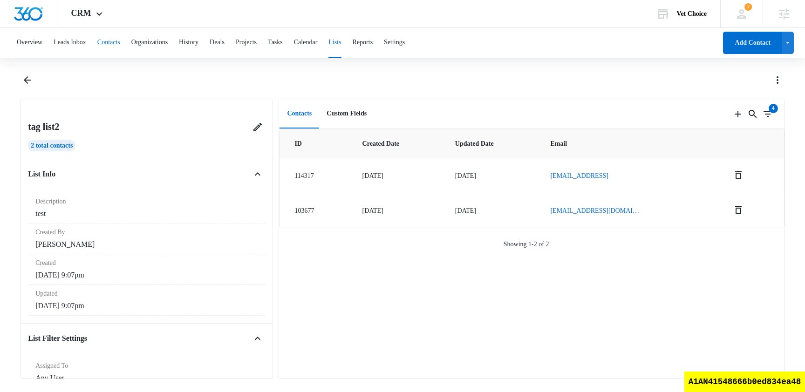
click at [120, 47] on button "Contacts" at bounding box center [108, 43] width 23 height 30
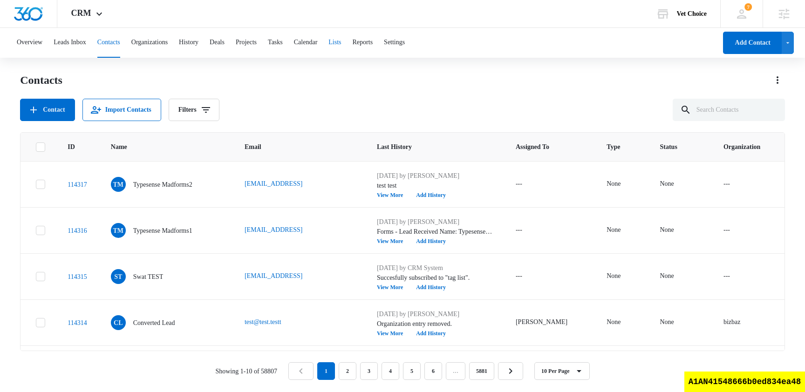
click at [341, 42] on button "Lists" at bounding box center [334, 43] width 13 height 30
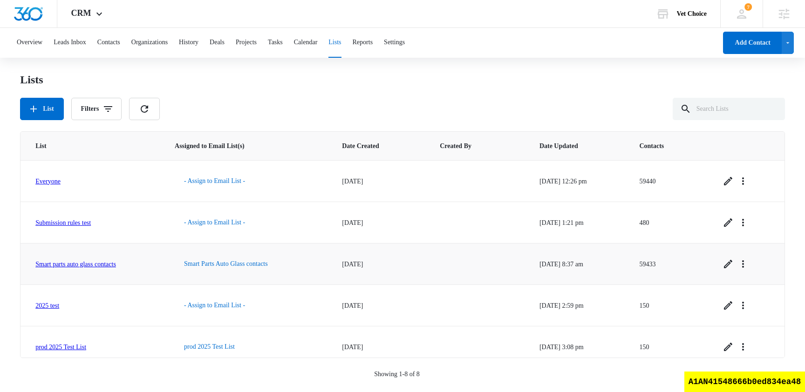
scroll to position [134, 0]
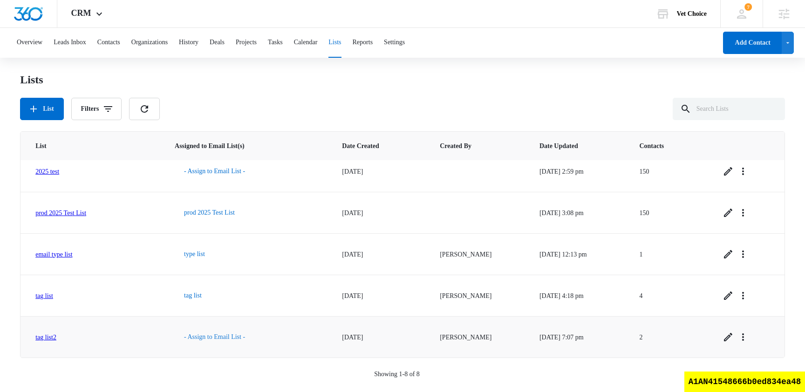
click at [232, 339] on button "- Assign to Email List -" at bounding box center [215, 337] width 80 height 22
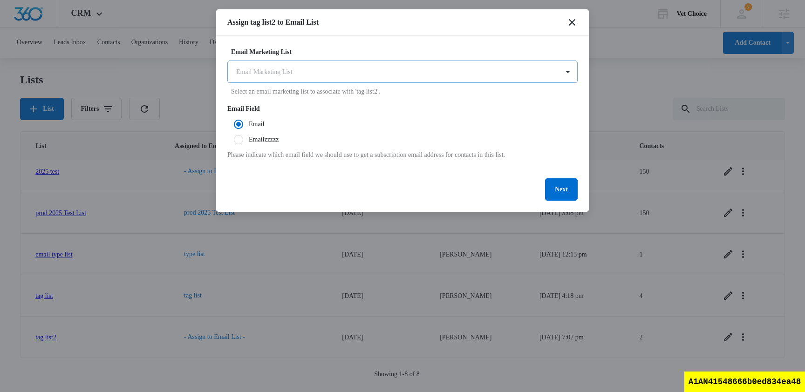
click at [315, 76] on body "CRM Apps Reputation Websites Forms CRM Email Social Shop Scheduling Payments PO…" at bounding box center [402, 195] width 805 height 390
type input "tag"
click at [294, 106] on div "tag list2" at bounding box center [402, 105] width 326 height 10
click at [437, 36] on div "Email Marketing List tag list2 Select an email marketing list to associate with…" at bounding box center [402, 124] width 373 height 177
click at [562, 190] on button "Next" at bounding box center [561, 190] width 33 height 22
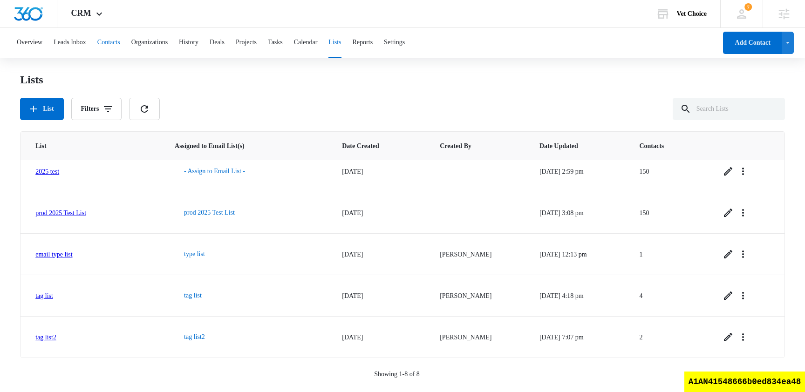
click at [120, 43] on button "Contacts" at bounding box center [108, 43] width 23 height 30
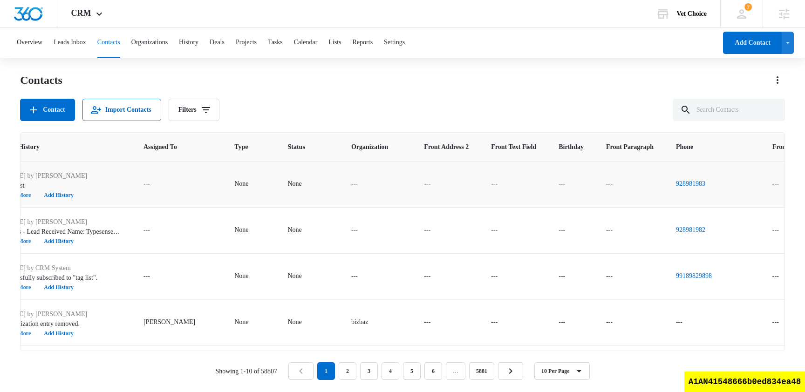
scroll to position [0, 438]
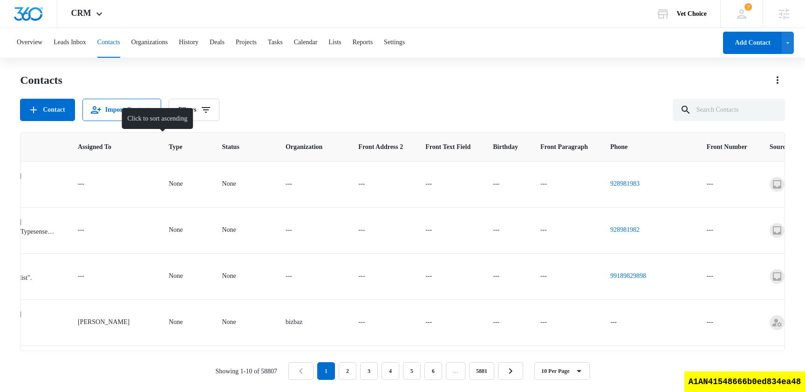
click at [169, 148] on span "Type" at bounding box center [177, 147] width 17 height 10
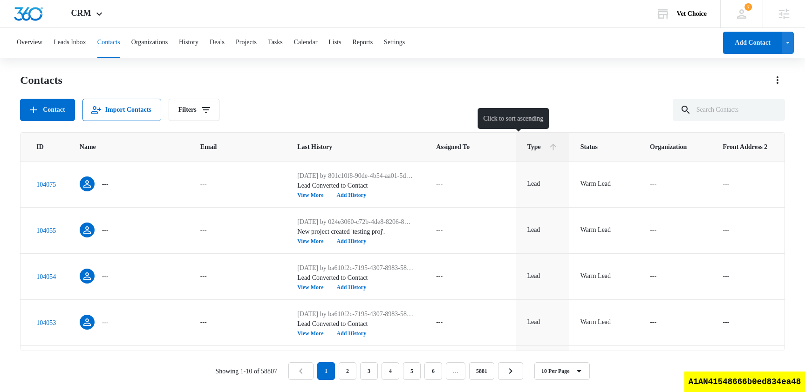
scroll to position [0, 0]
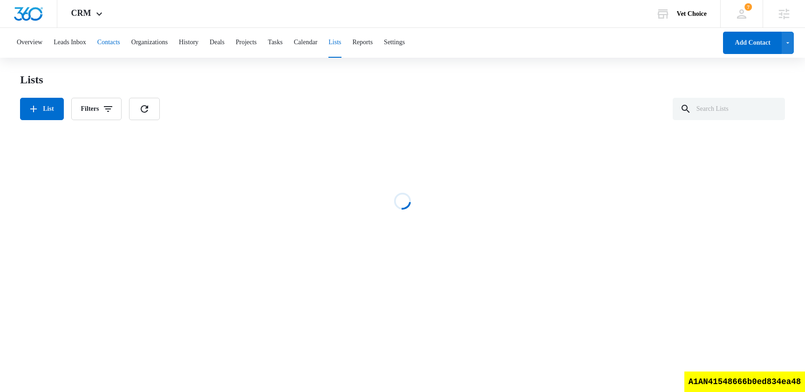
click at [112, 48] on button "Contacts" at bounding box center [108, 43] width 23 height 30
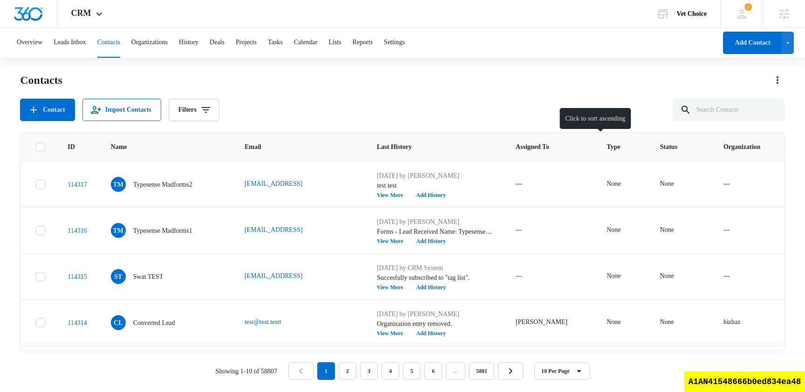
click at [628, 146] on div at bounding box center [633, 147] width 10 height 10
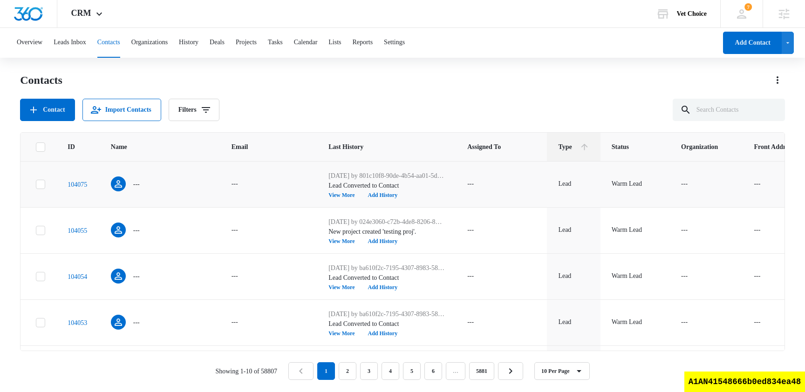
scroll to position [272, 0]
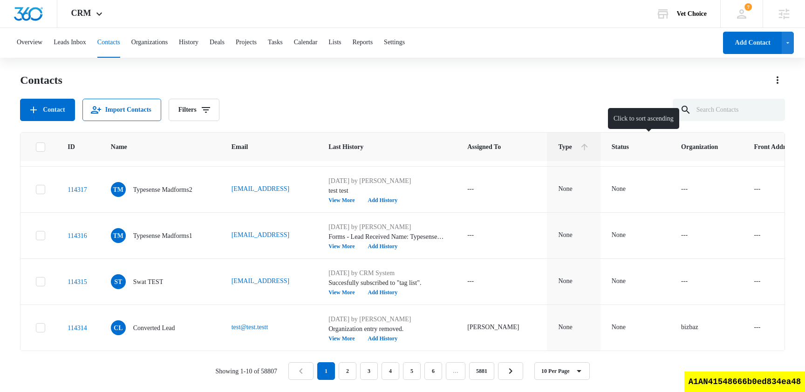
click at [645, 146] on span "Status" at bounding box center [629, 147] width 34 height 10
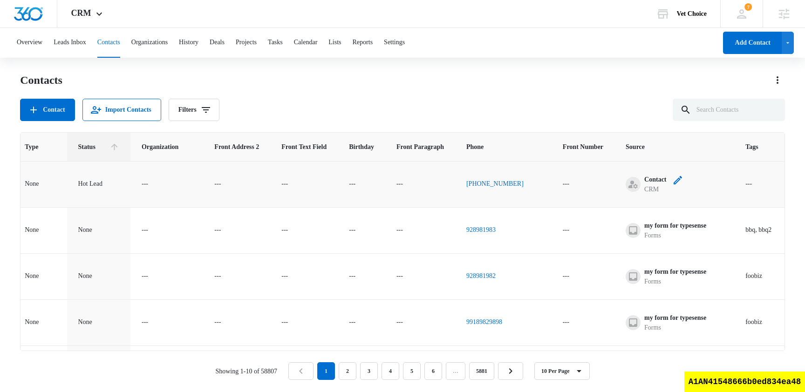
scroll to position [0, 615]
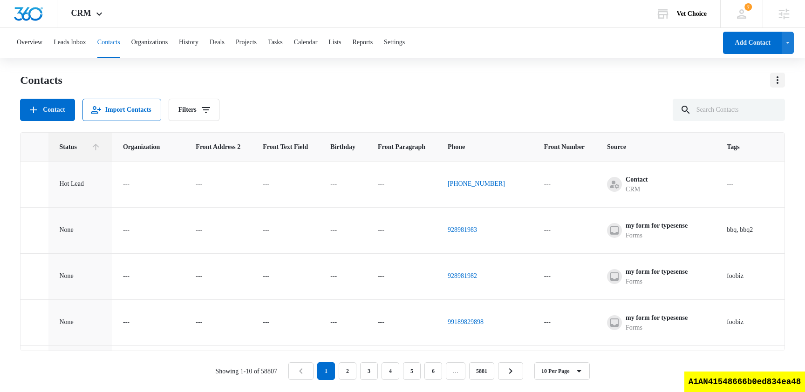
click at [772, 85] on icon "Actions" at bounding box center [777, 80] width 11 height 11
click at [750, 105] on div "Choose Columns" at bounding box center [736, 106] width 52 height 7
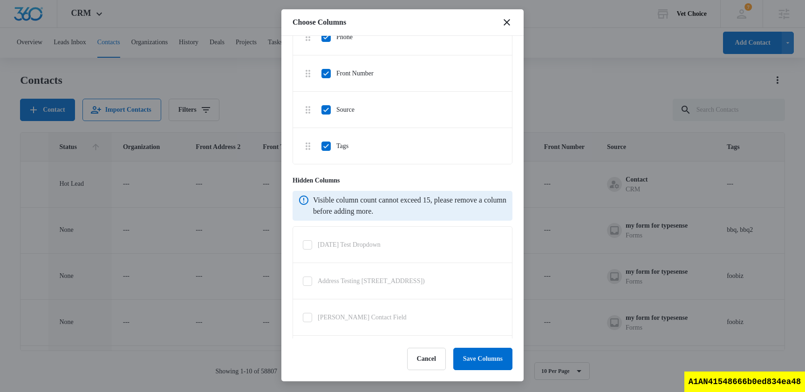
scroll to position [381, 0]
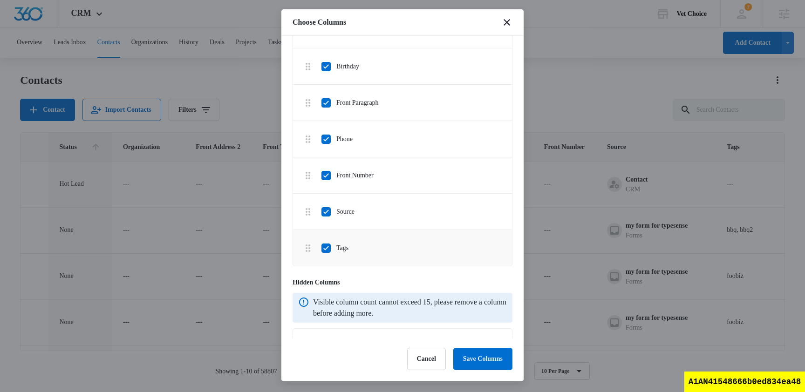
click at [328, 265] on li "Tags" at bounding box center [402, 248] width 219 height 36
click at [327, 214] on icon at bounding box center [326, 212] width 6 height 4
click at [322, 212] on input "Source" at bounding box center [321, 212] width 0 height 0
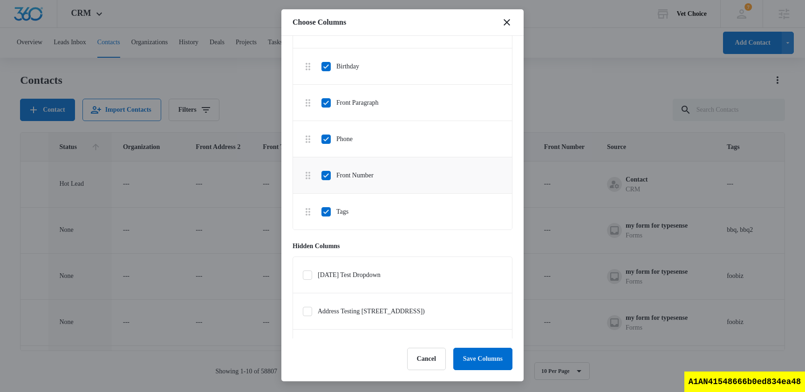
click at [327, 178] on icon at bounding box center [326, 175] width 6 height 4
click at [322, 176] on input "Front Number" at bounding box center [321, 175] width 0 height 0
click at [326, 141] on icon at bounding box center [326, 139] width 6 height 4
click at [322, 139] on input "Phone" at bounding box center [321, 139] width 0 height 0
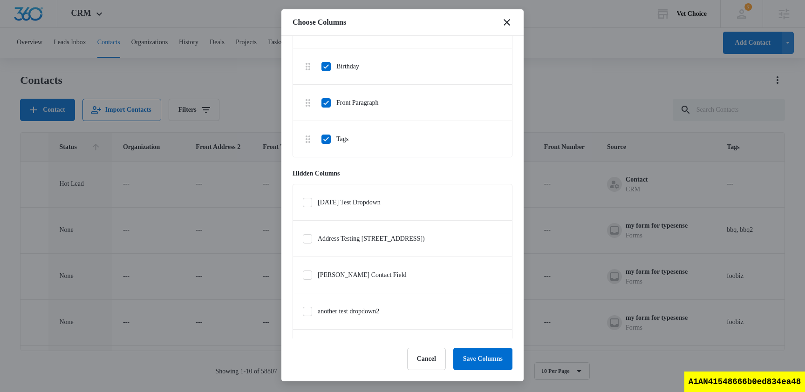
scroll to position [633, 0]
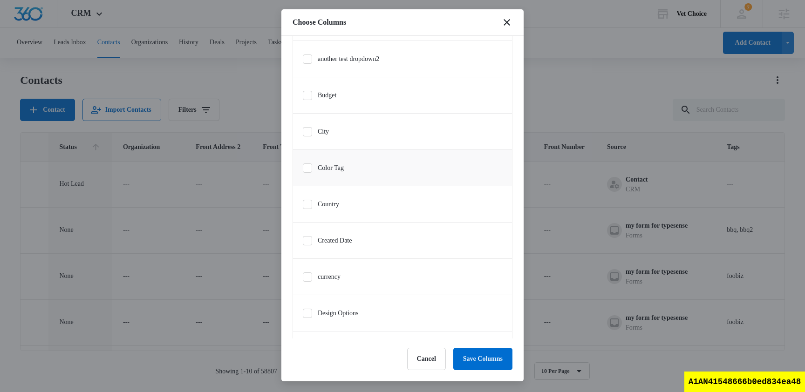
click at [309, 172] on icon at bounding box center [307, 168] width 8 height 8
click at [303, 168] on input "Color Tag" at bounding box center [302, 168] width 0 height 0
click at [466, 358] on button "Save Columns" at bounding box center [482, 359] width 59 height 22
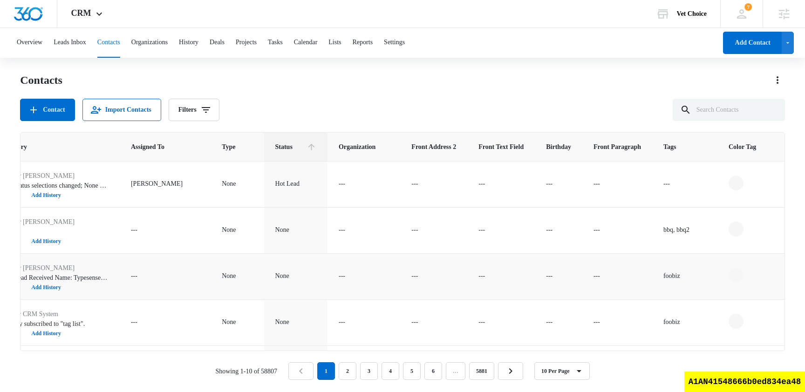
scroll to position [0, 394]
click at [767, 152] on th "Color Tag" at bounding box center [751, 147] width 67 height 28
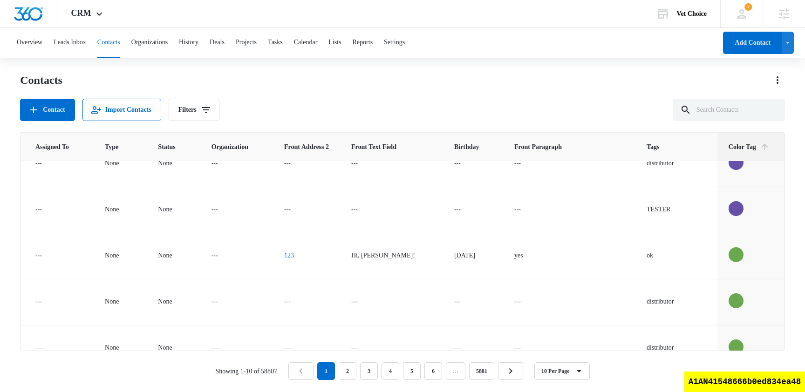
scroll to position [0, 490]
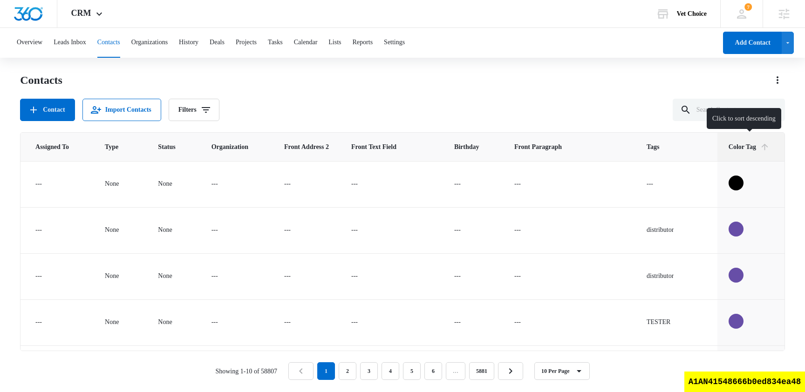
click at [765, 148] on icon at bounding box center [765, 147] width 7 height 7
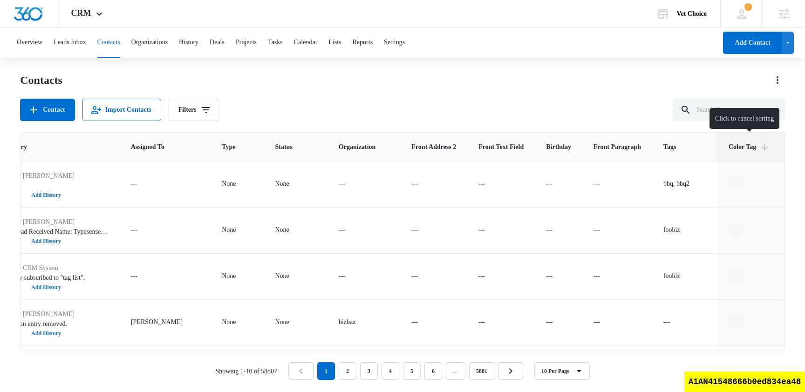
scroll to position [0, 394]
click at [765, 149] on icon at bounding box center [765, 147] width 7 height 7
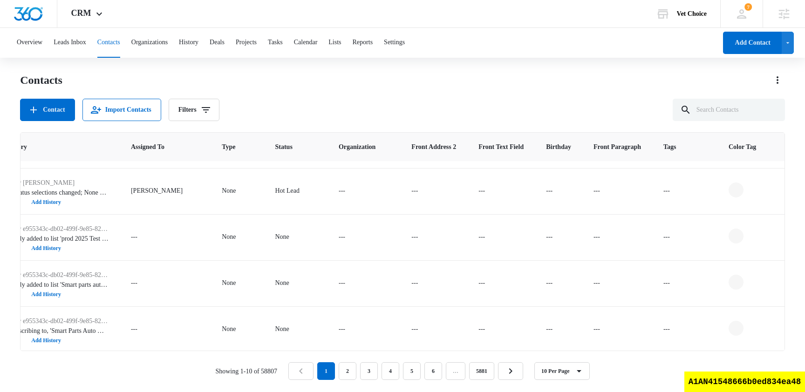
scroll to position [272, 394]
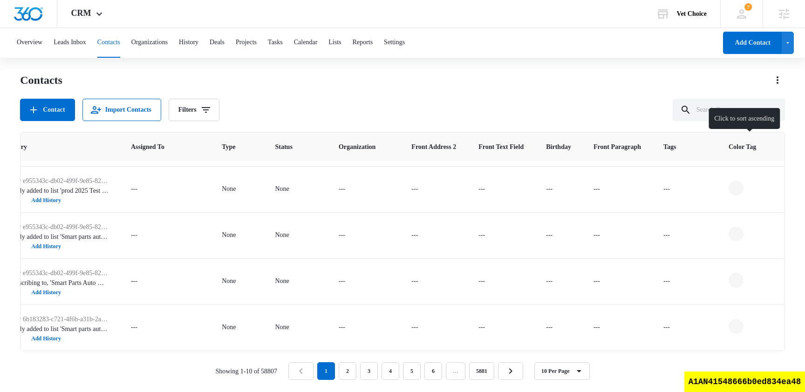
click at [770, 147] on th "Color Tag" at bounding box center [751, 147] width 67 height 28
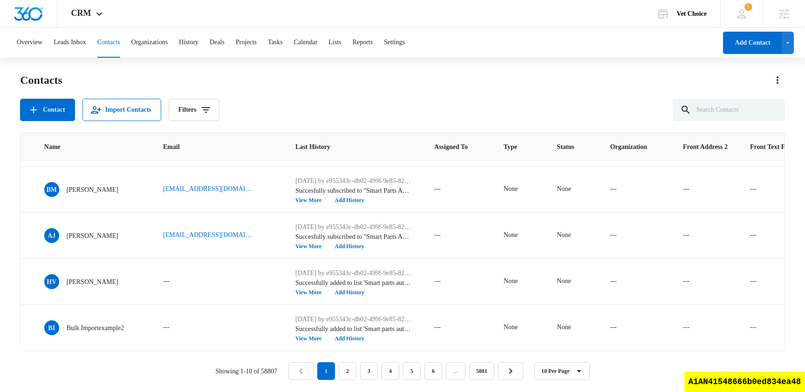
scroll to position [272, 0]
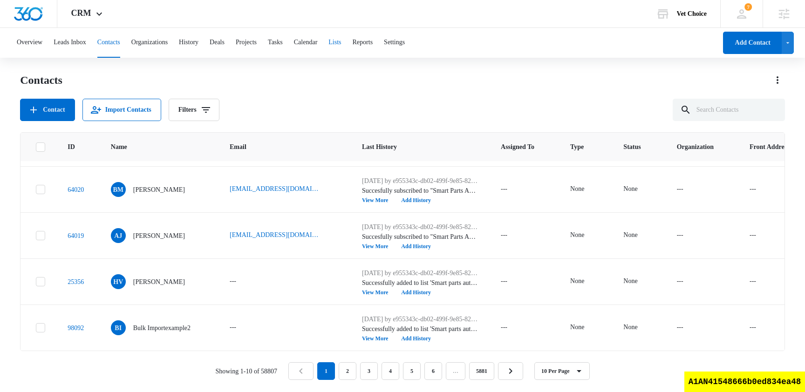
click at [341, 47] on button "Lists" at bounding box center [334, 43] width 13 height 30
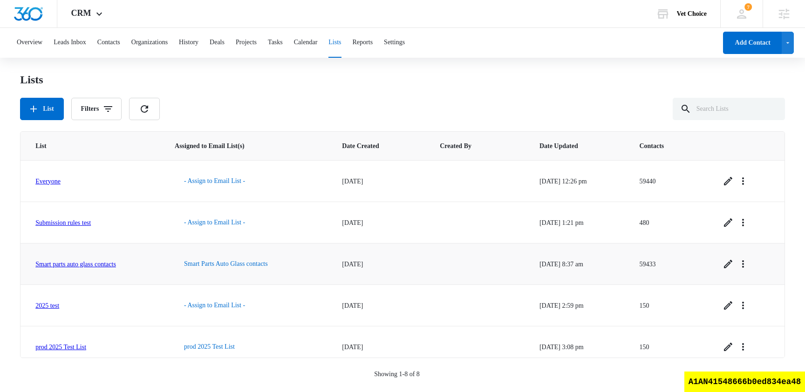
scroll to position [134, 0]
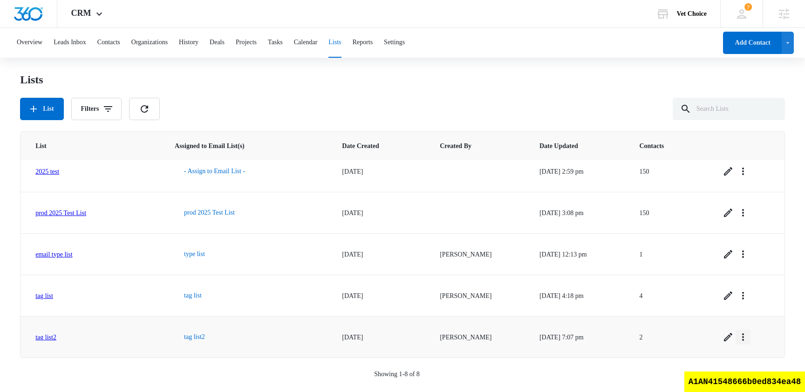
click at [749, 336] on icon "Overflow Menu" at bounding box center [743, 337] width 11 height 11
click at [414, 374] on p "Showing 1-8 of 8" at bounding box center [397, 374] width 46 height 10
click at [55, 338] on link "tag list2" at bounding box center [45, 337] width 21 height 7
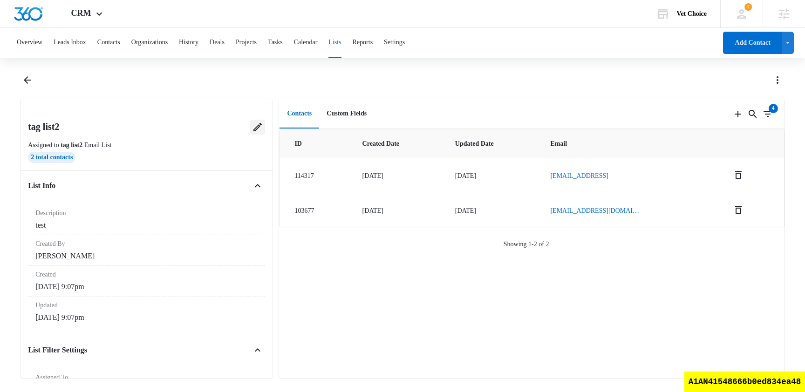
click at [257, 129] on icon at bounding box center [257, 127] width 8 height 8
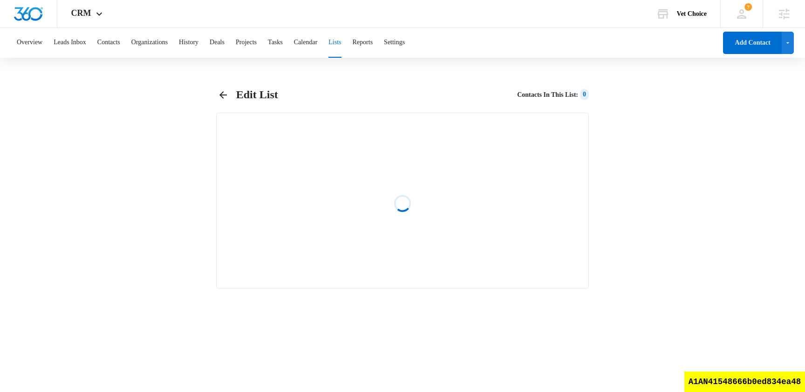
select select "31"
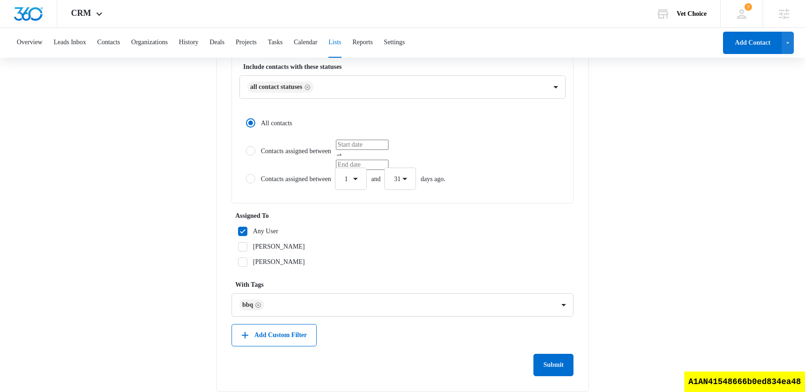
scroll to position [365, 0]
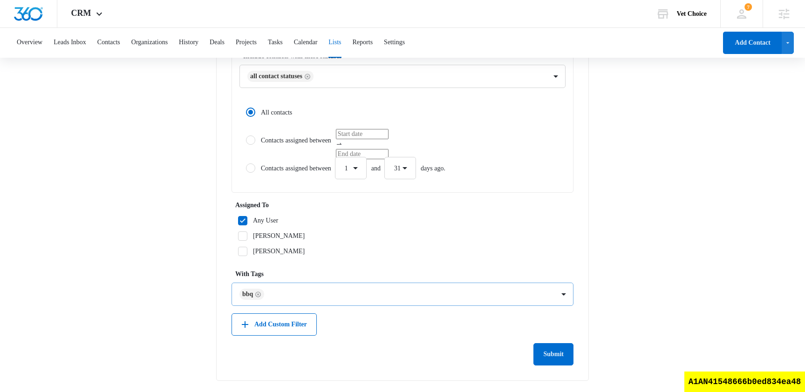
click at [263, 295] on div "bbq" at bounding box center [251, 294] width 25 height 11
click at [259, 295] on icon "Remove bbq" at bounding box center [259, 295] width 6 height 6
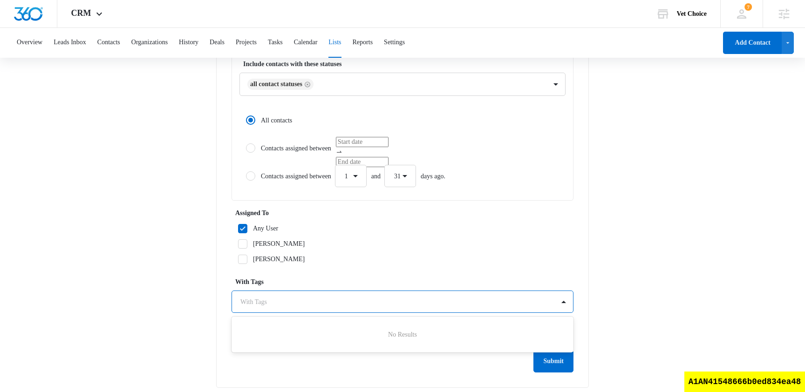
scroll to position [358, 0]
click at [374, 256] on label "nam truong" at bounding box center [403, 258] width 342 height 10
click at [238, 256] on input "[PERSON_NAME]" at bounding box center [235, 258] width 7 height 7
click at [290, 338] on button "Add Custom Filter" at bounding box center [274, 330] width 85 height 22
click at [272, 255] on div "[PERSON_NAME]" at bounding box center [279, 258] width 52 height 10
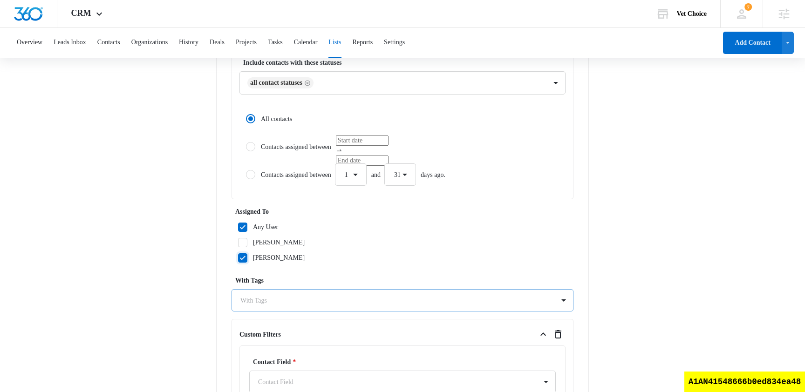
click at [238, 255] on input "[PERSON_NAME]" at bounding box center [235, 258] width 7 height 7
checkbox input "false"
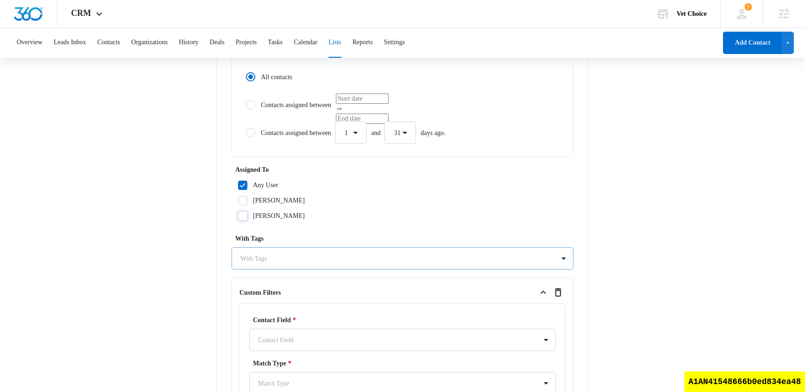
scroll to position [564, 0]
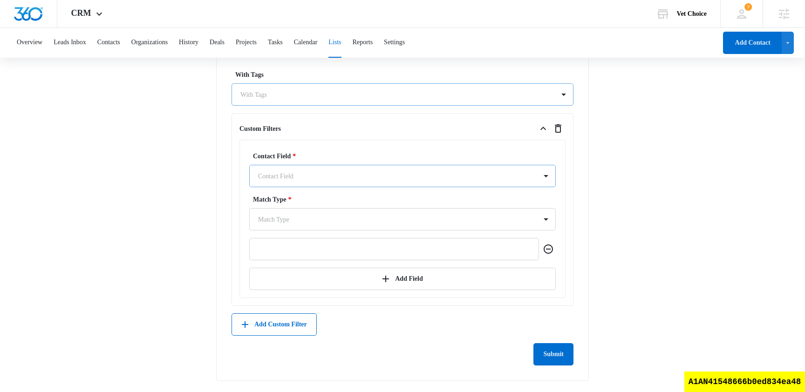
click at [335, 178] on div at bounding box center [391, 177] width 267 height 12
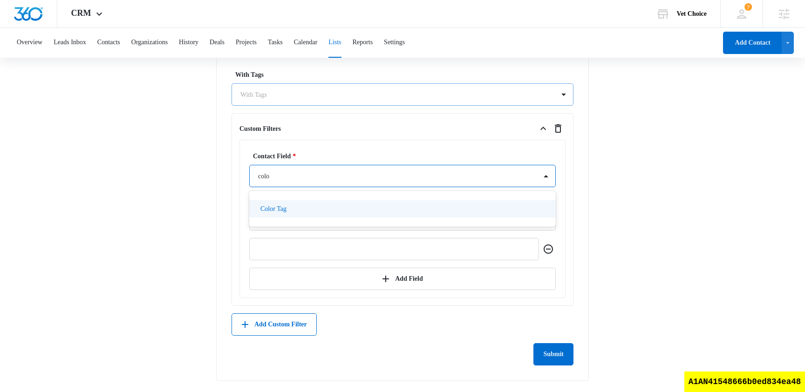
type input "color"
click at [330, 207] on div "Color Tag" at bounding box center [401, 209] width 282 height 10
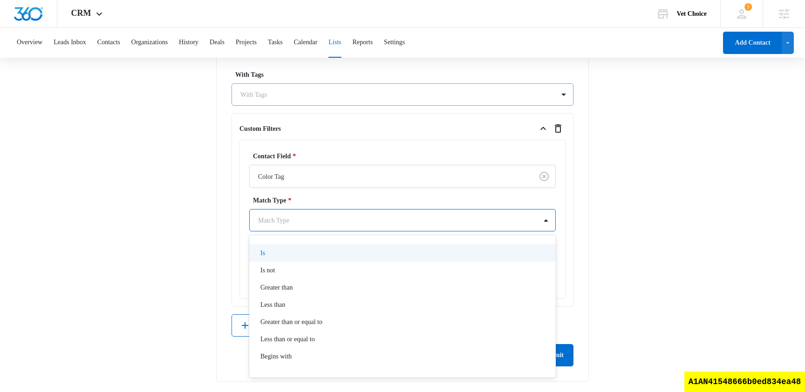
click at [304, 219] on div at bounding box center [391, 221] width 267 height 12
click at [284, 259] on div "Is" at bounding box center [402, 253] width 307 height 17
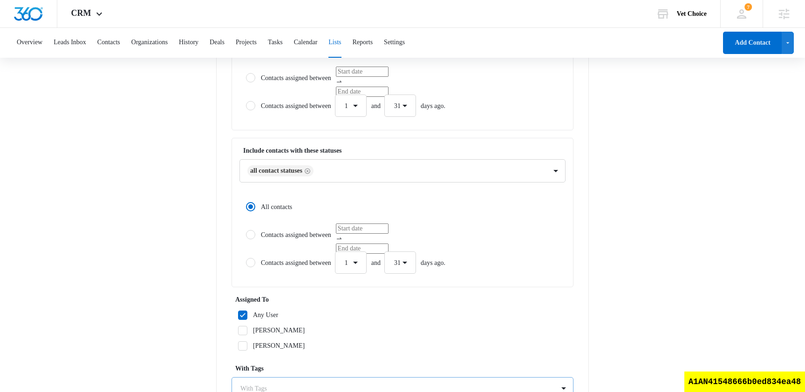
scroll to position [566, 0]
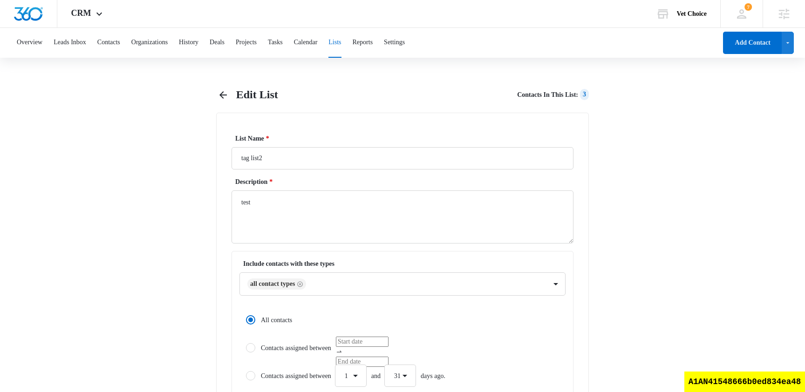
scroll to position [642, 0]
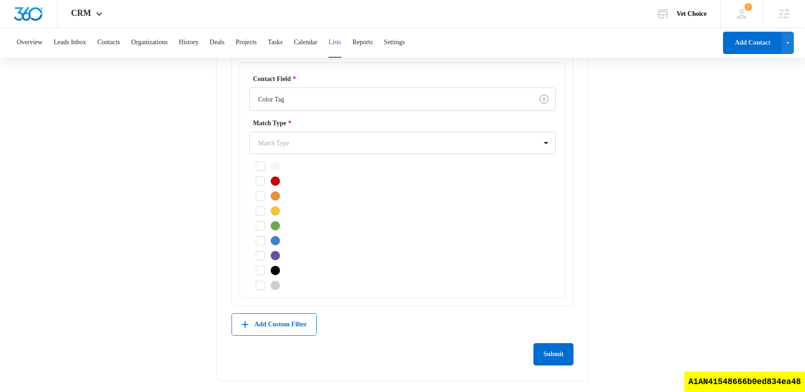
click at [258, 224] on icon at bounding box center [260, 226] width 8 height 8
click at [256, 224] on input "checkbox" at bounding box center [252, 226] width 7 height 7
checkbox input "true"
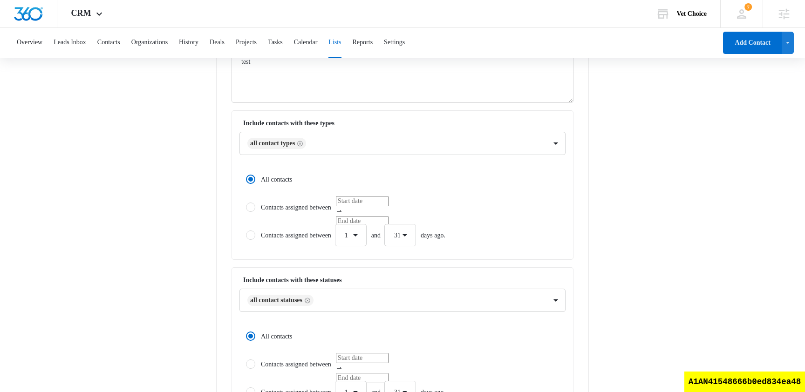
scroll to position [0, 0]
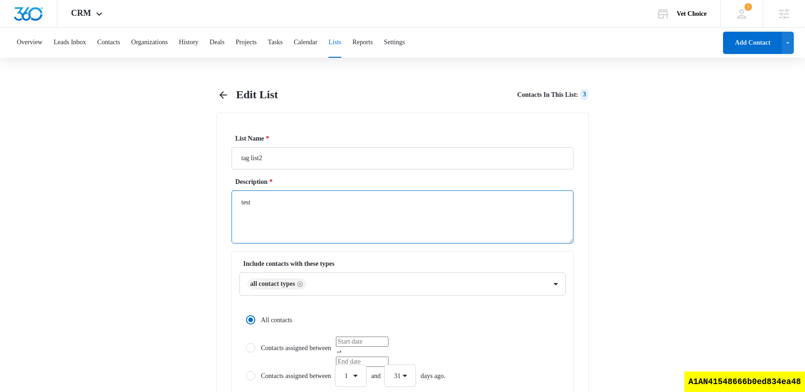
click at [265, 216] on textarea "test" at bounding box center [403, 217] width 342 height 53
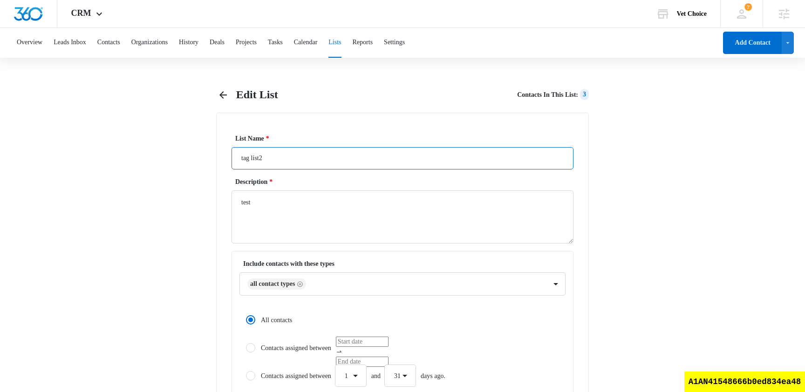
click at [291, 165] on input "tag list2" at bounding box center [403, 158] width 342 height 22
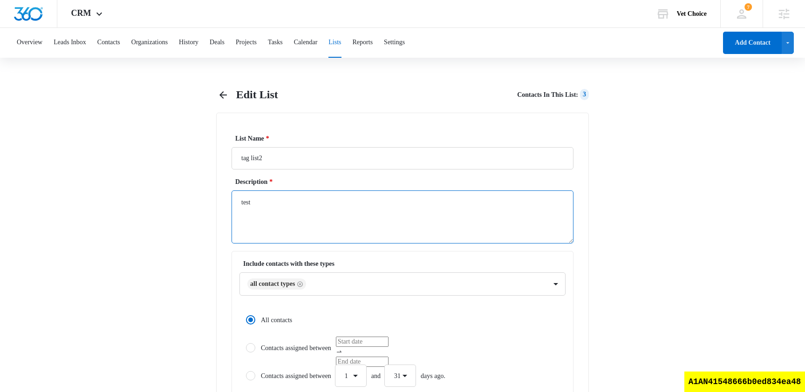
click at [268, 214] on textarea "test" at bounding box center [403, 217] width 342 height 53
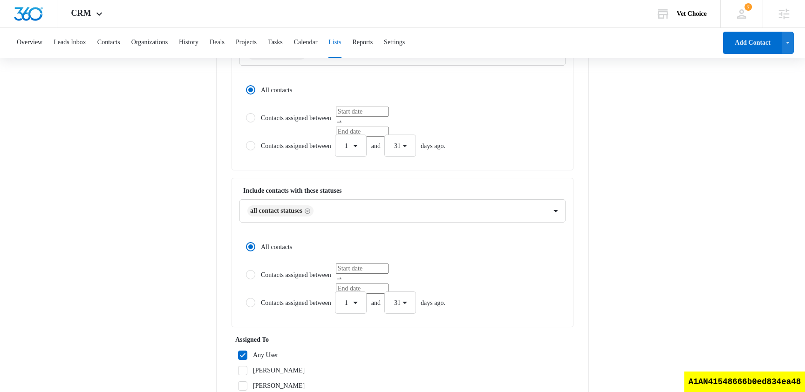
scroll to position [153, 0]
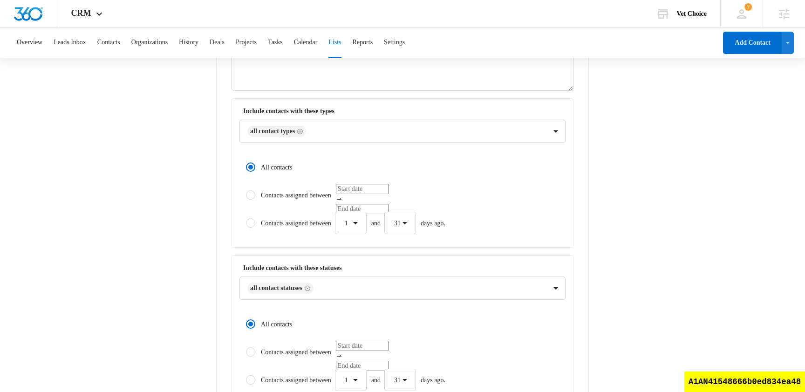
click at [281, 194] on label "Contacts assigned between" at bounding box center [402, 195] width 326 height 22
click at [246, 194] on input "Contacts assigned between" at bounding box center [242, 195] width 7 height 7
radio input "false"
radio input "true"
click at [281, 173] on label "All contacts" at bounding box center [402, 167] width 326 height 22
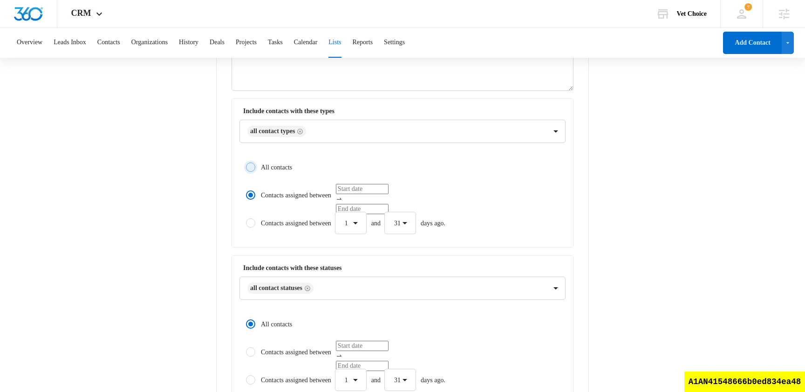
click at [246, 171] on input "All contacts" at bounding box center [242, 167] width 7 height 7
radio input "true"
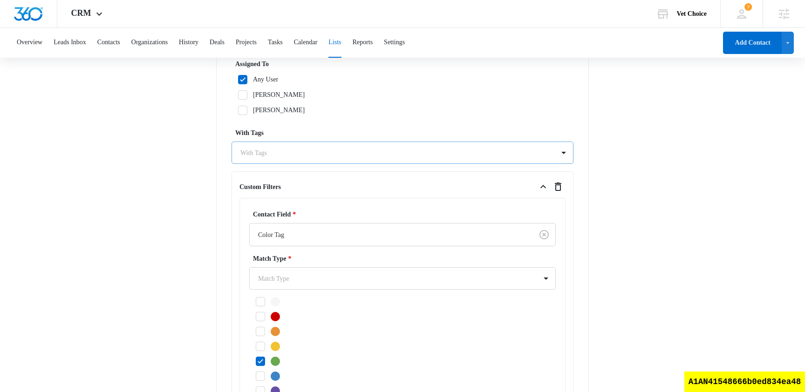
scroll to position [642, 0]
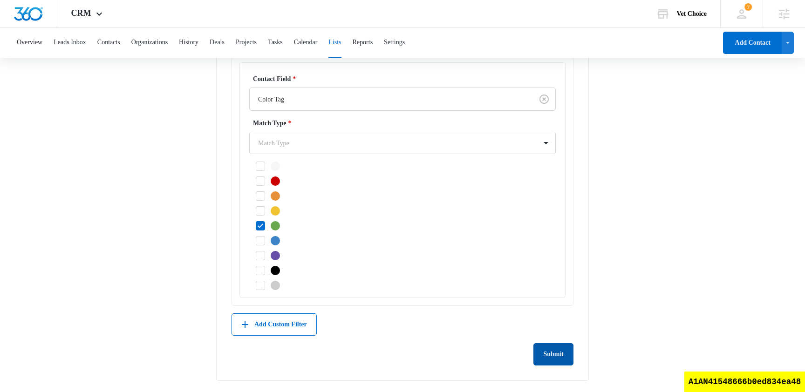
click at [552, 353] on button "Submit" at bounding box center [554, 354] width 40 height 22
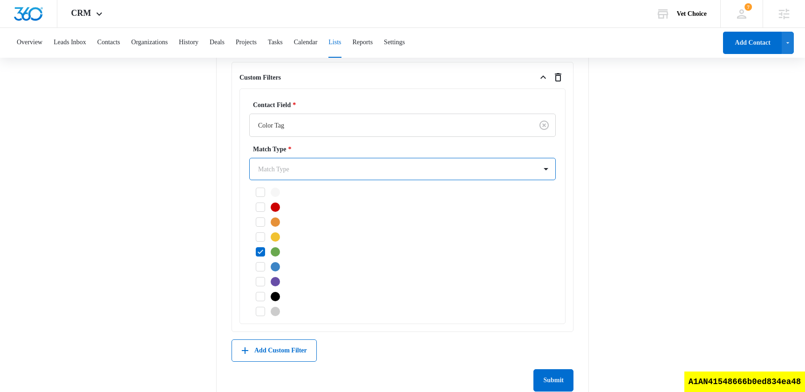
scroll to position [609, 0]
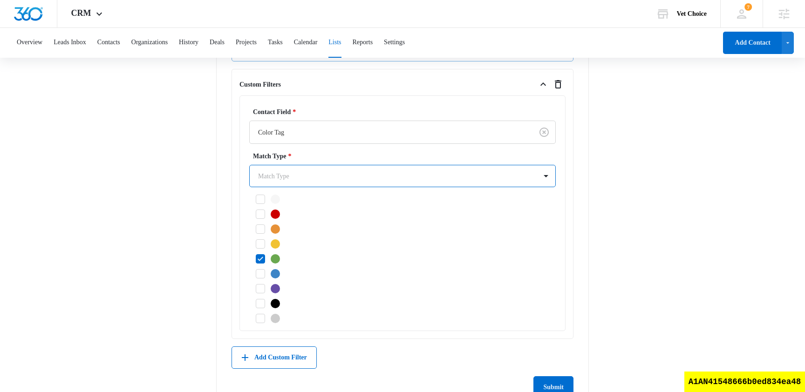
click at [325, 177] on div at bounding box center [391, 177] width 267 height 12
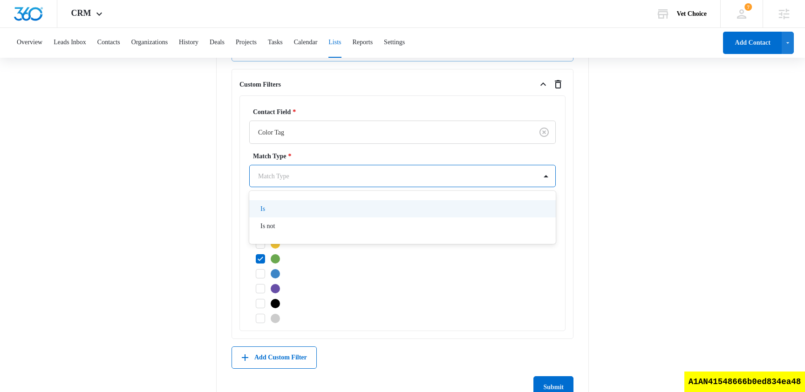
click at [303, 206] on div "Is" at bounding box center [401, 209] width 282 height 10
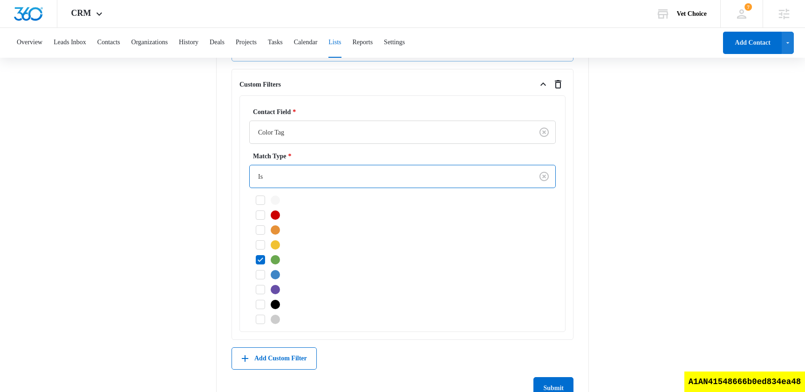
click at [559, 386] on button "Submit" at bounding box center [554, 388] width 40 height 22
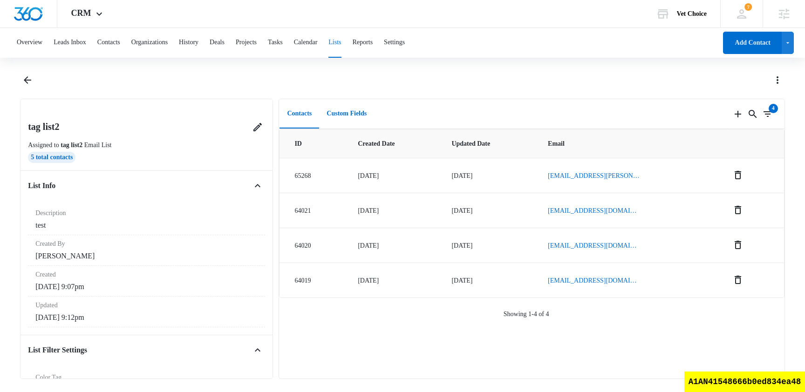
click at [363, 109] on button "Custom Fields" at bounding box center [346, 114] width 55 height 29
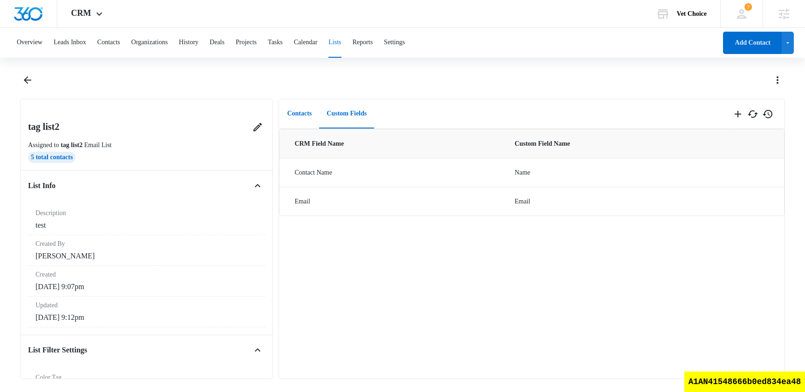
click at [310, 115] on button "Contacts" at bounding box center [300, 114] width 40 height 29
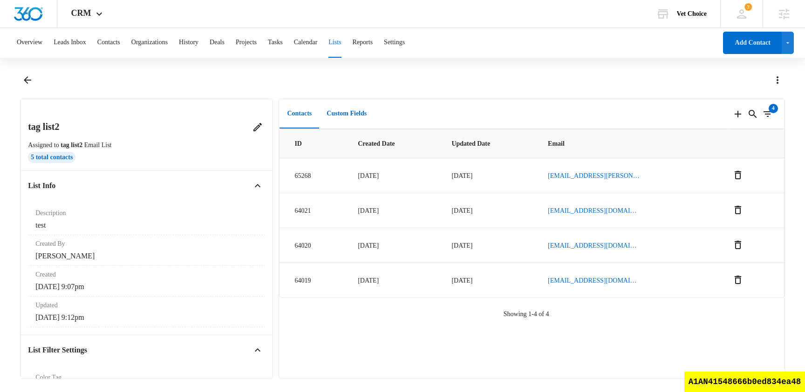
click at [365, 120] on button "Custom Fields" at bounding box center [346, 114] width 55 height 29
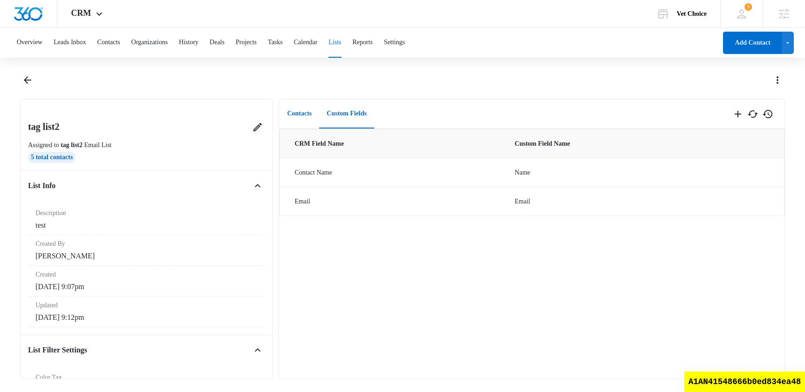
click at [302, 113] on button "Contacts" at bounding box center [300, 114] width 40 height 29
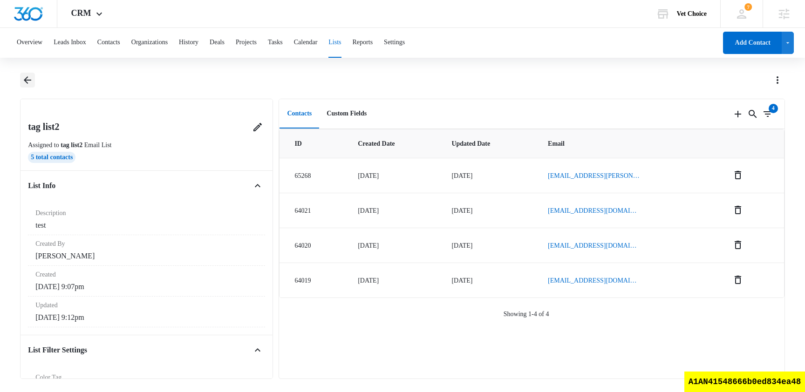
click at [29, 83] on icon "Back" at bounding box center [27, 80] width 11 height 11
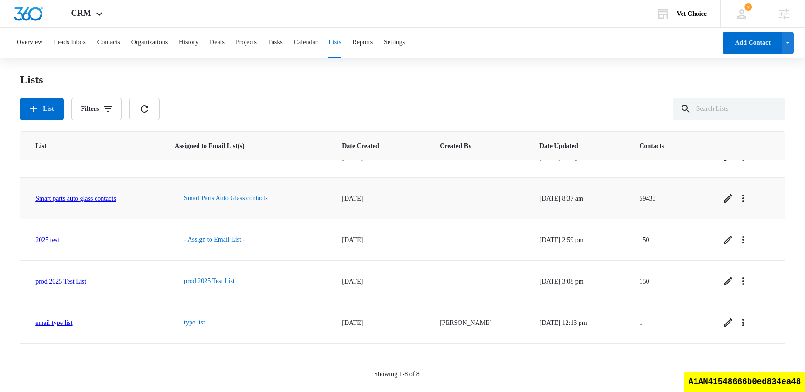
scroll to position [134, 0]
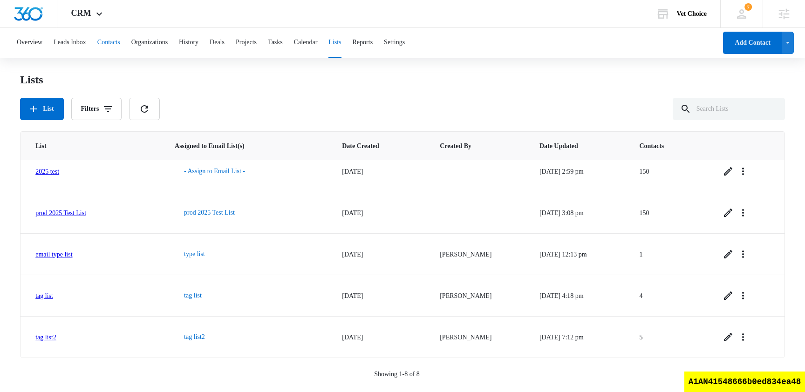
click at [118, 41] on button "Contacts" at bounding box center [108, 43] width 23 height 30
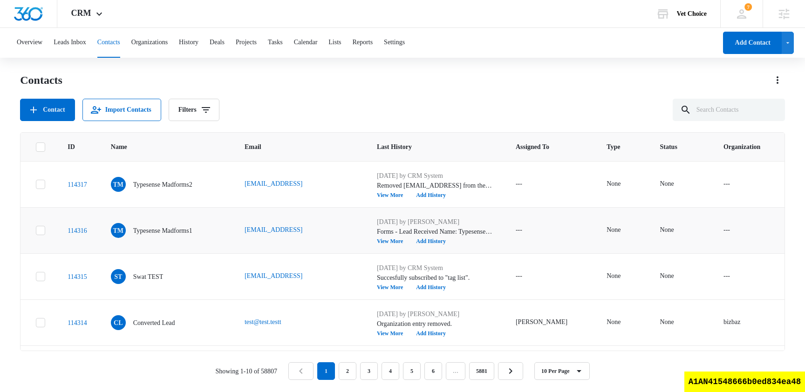
scroll to position [272, 0]
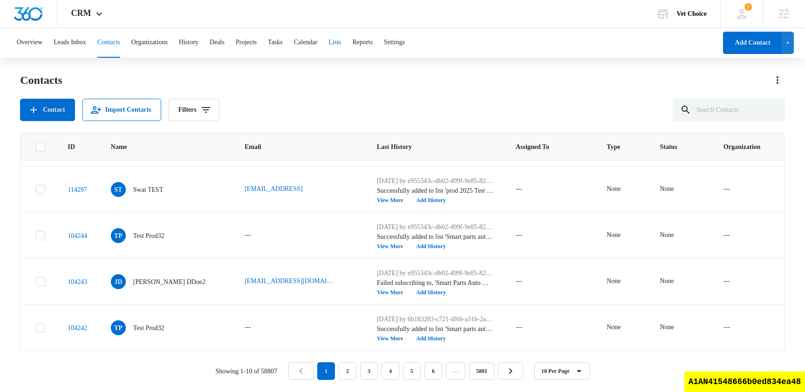
click at [341, 43] on button "Lists" at bounding box center [334, 43] width 13 height 30
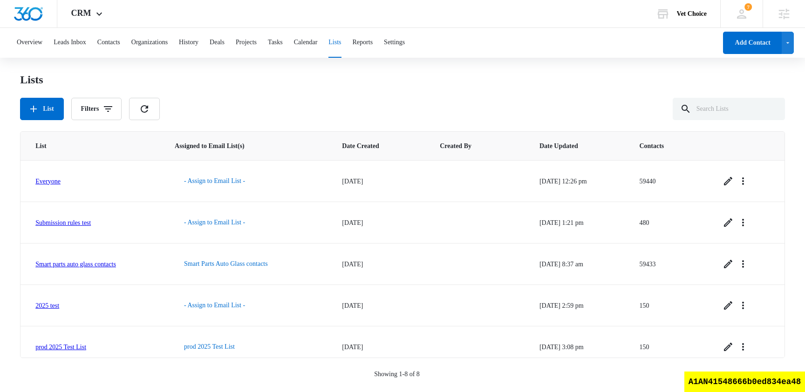
scroll to position [134, 0]
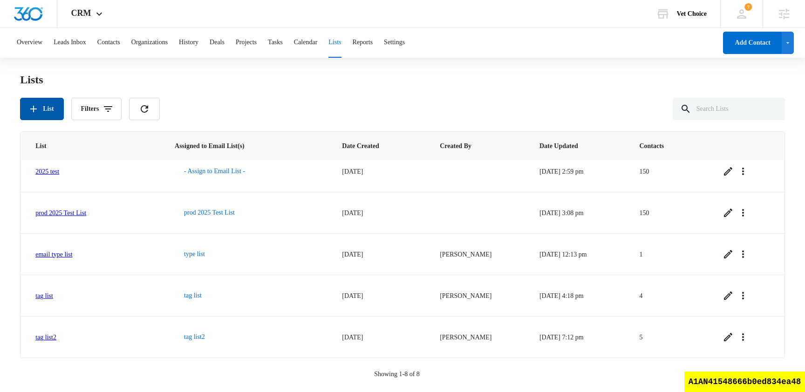
click at [51, 115] on button "List" at bounding box center [41, 109] width 43 height 22
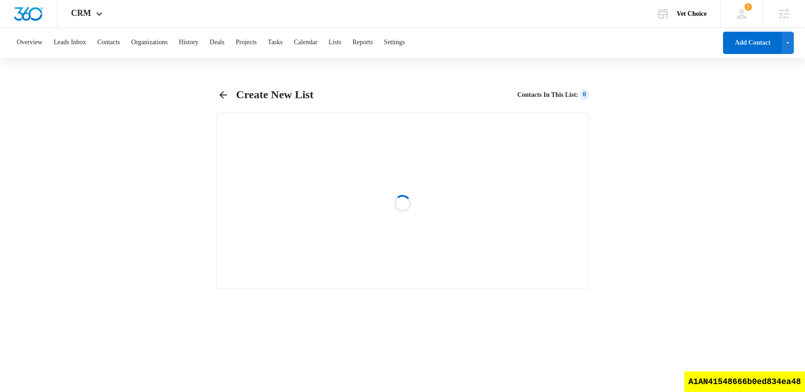
select select "31"
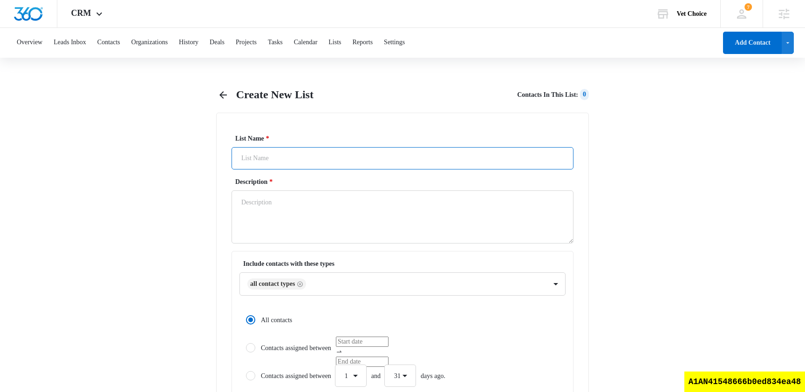
click at [257, 152] on input "List Name *" at bounding box center [403, 158] width 342 height 22
type input "another list"
type textarea "test"
click at [314, 167] on input "another list" at bounding box center [403, 158] width 342 height 22
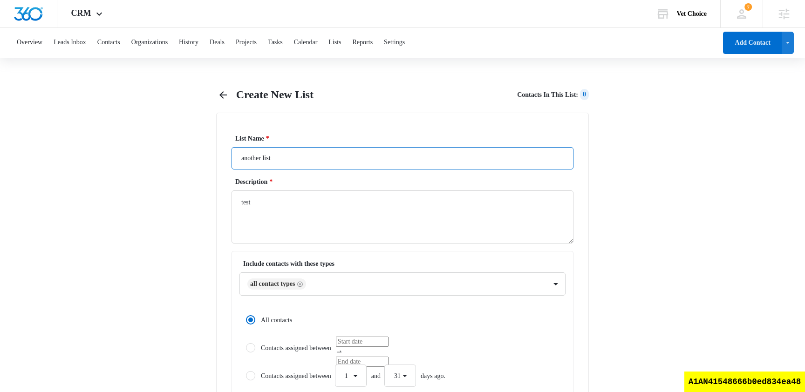
click at [314, 167] on input "another list" at bounding box center [403, 158] width 342 height 22
type input "m"
type input "small list1"
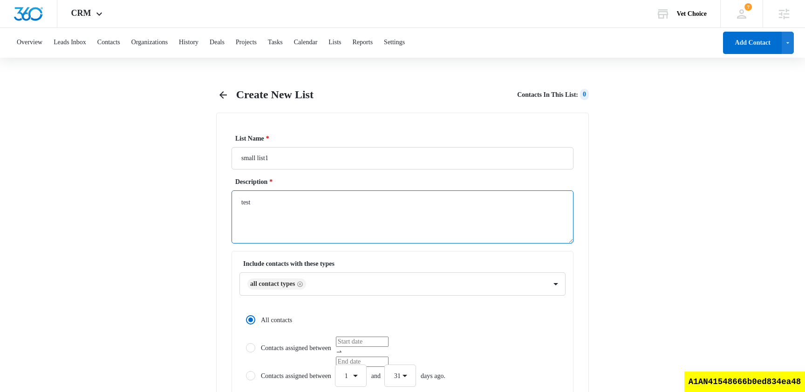
click at [305, 217] on textarea "test" at bounding box center [403, 217] width 342 height 53
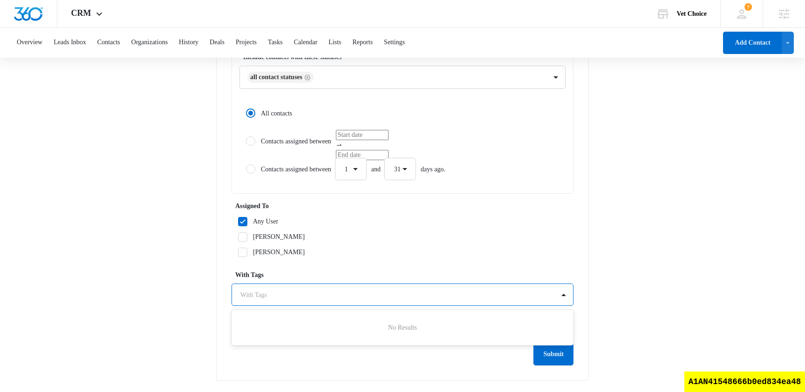
click at [275, 291] on div at bounding box center [396, 295] width 313 height 12
type input "bbq"
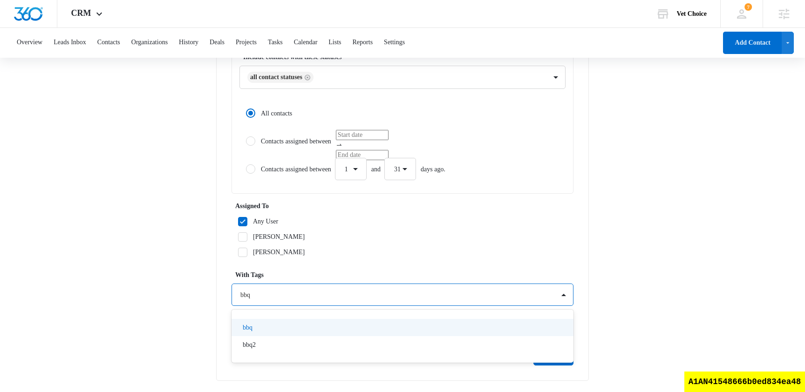
click at [306, 325] on div "bbq" at bounding box center [402, 328] width 318 height 10
click at [442, 255] on label "[PERSON_NAME]" at bounding box center [403, 252] width 342 height 10
click at [238, 255] on input "[PERSON_NAME]" at bounding box center [235, 252] width 7 height 7
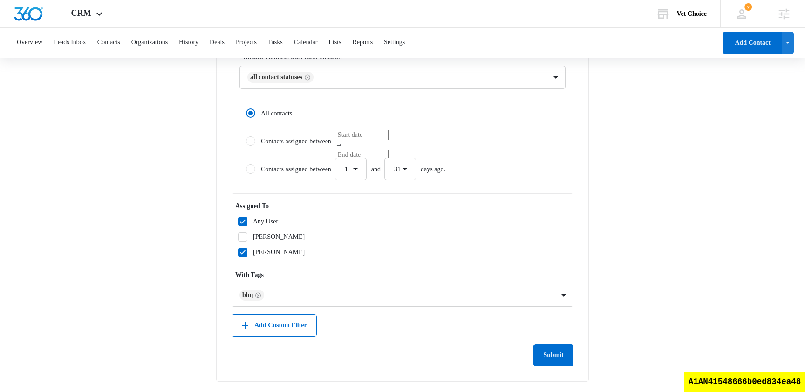
click at [442, 255] on label "[PERSON_NAME]" at bounding box center [403, 252] width 342 height 10
click at [238, 255] on input "[PERSON_NAME]" at bounding box center [235, 252] width 7 height 7
checkbox input "false"
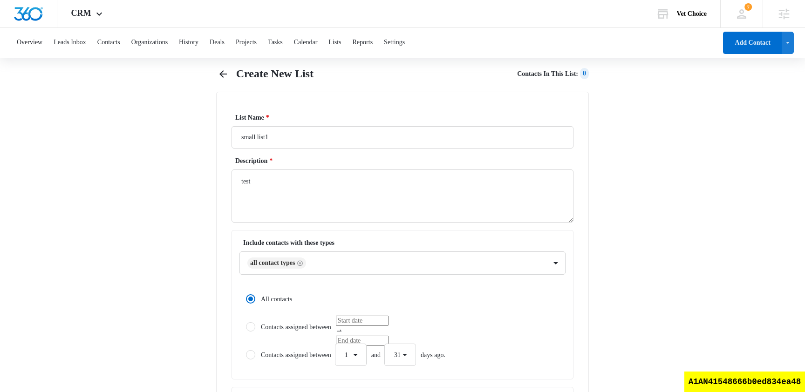
scroll to position [4, 0]
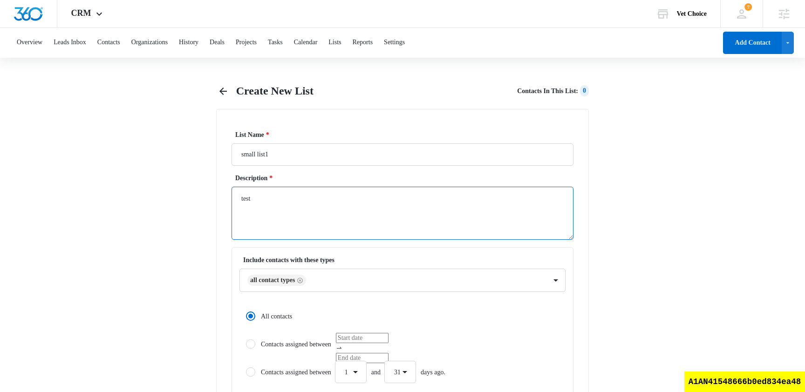
click at [345, 209] on textarea "test" at bounding box center [403, 213] width 342 height 53
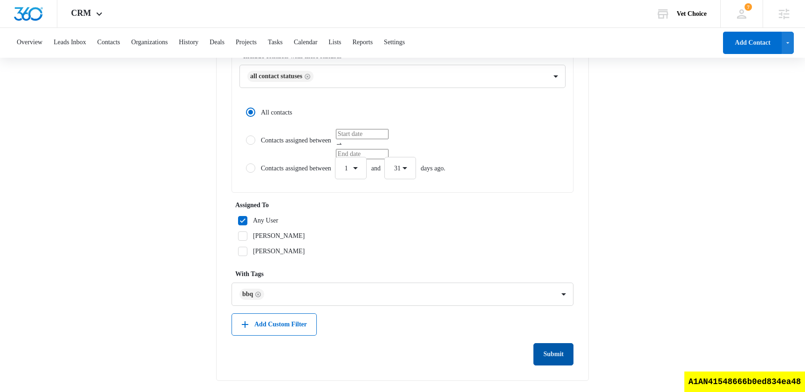
click at [555, 349] on button "Submit" at bounding box center [554, 354] width 40 height 22
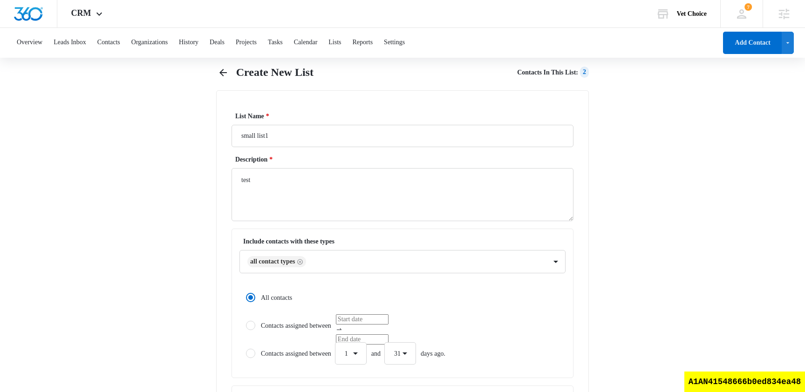
scroll to position [0, 0]
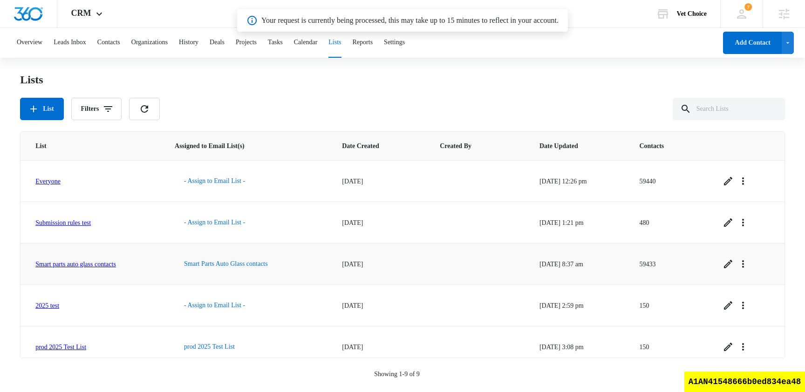
scroll to position [176, 0]
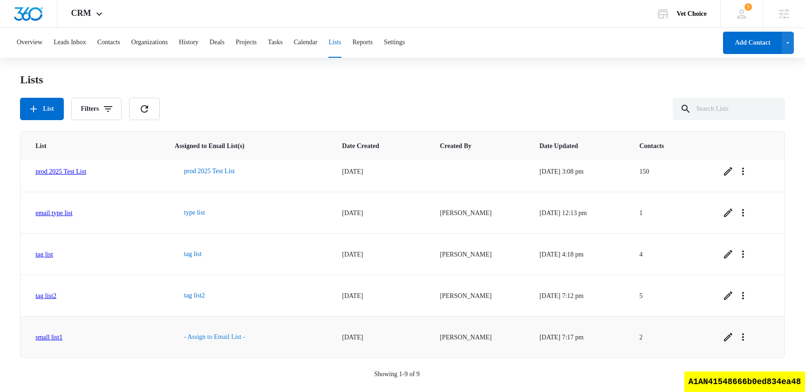
click at [240, 335] on button "- Assign to Email List -" at bounding box center [215, 337] width 80 height 22
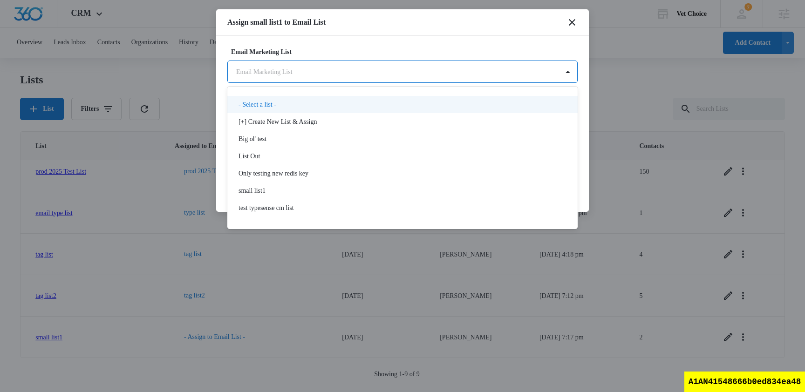
click at [346, 68] on body "CRM Apps Reputation Websites Forms CRM Email Social Shop Scheduling Payments PO…" at bounding box center [402, 195] width 805 height 390
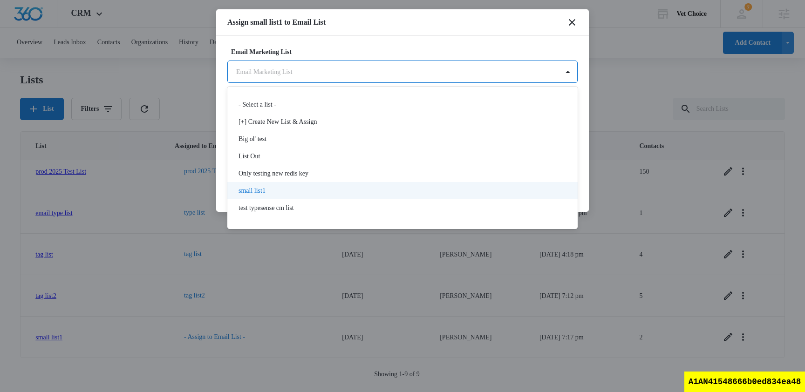
click at [290, 193] on div "small list1" at bounding box center [402, 191] width 326 height 10
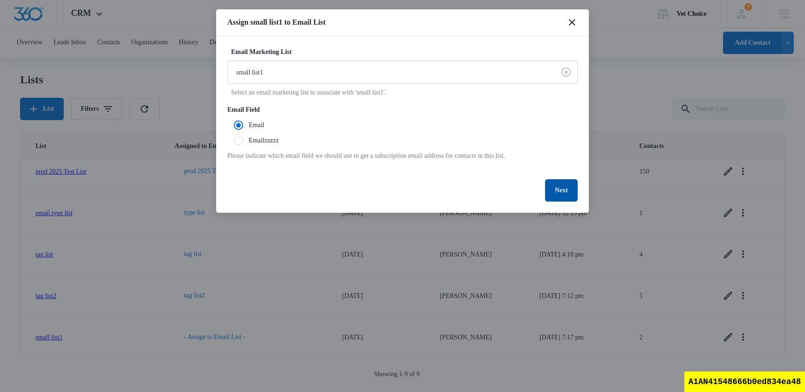
click at [561, 188] on button "Next" at bounding box center [561, 190] width 33 height 22
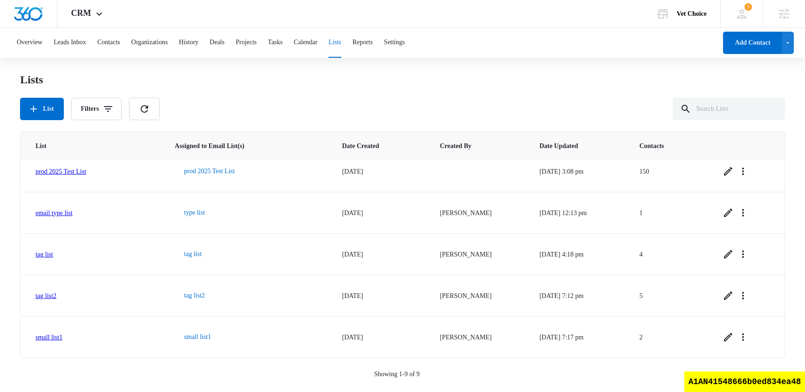
click at [341, 47] on button "Lists" at bounding box center [334, 43] width 13 height 30
click at [52, 338] on link "small list1" at bounding box center [48, 337] width 27 height 7
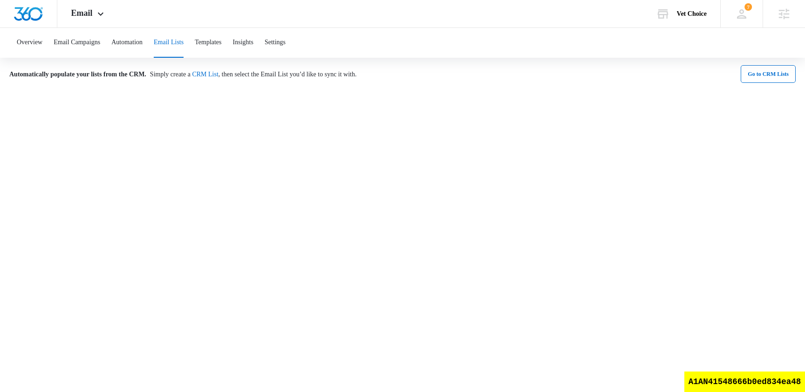
click at [181, 48] on button "Email Lists" at bounding box center [169, 43] width 30 height 30
click at [137, 46] on button "Automation" at bounding box center [126, 43] width 31 height 30
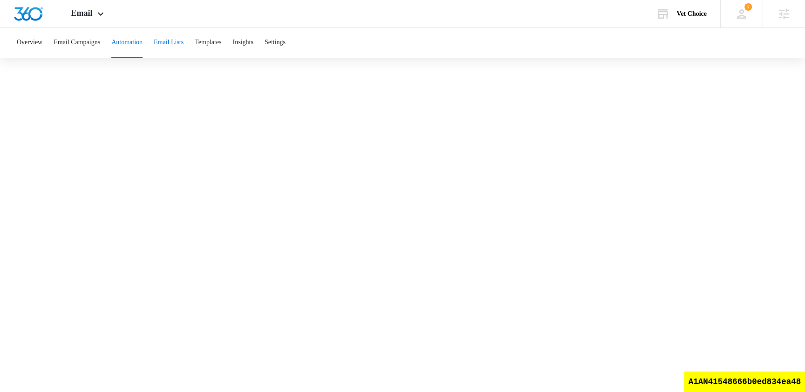
click at [181, 45] on button "Email Lists" at bounding box center [169, 43] width 30 height 30
click at [86, 21] on div "Email Apps Reputation Websites Forms CRM Email Social Shop Scheduling Payments …" at bounding box center [88, 13] width 63 height 27
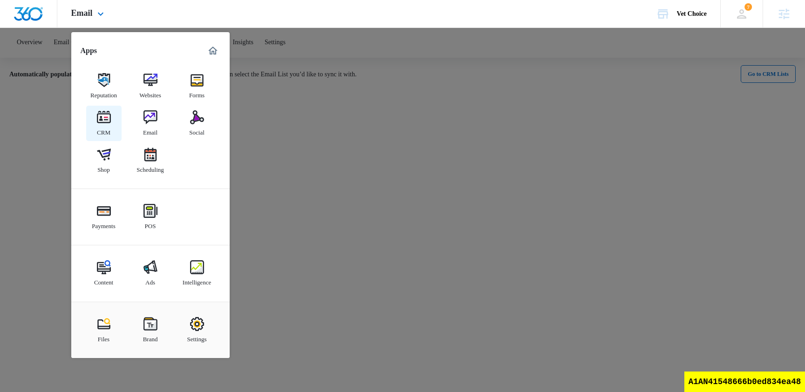
click at [104, 124] on div "CRM" at bounding box center [104, 130] width 14 height 12
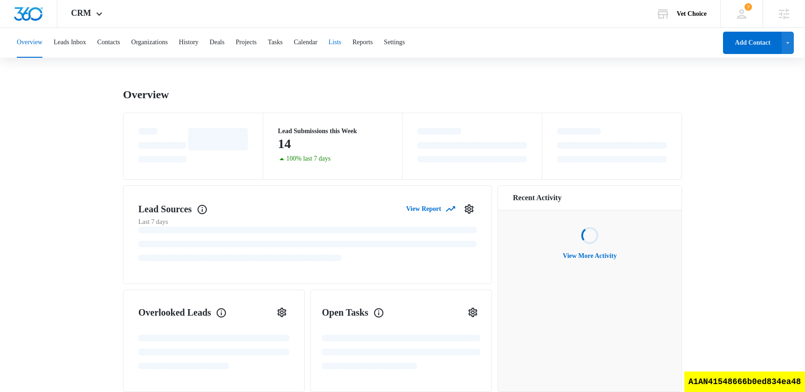
click at [341, 43] on button "Lists" at bounding box center [334, 43] width 13 height 30
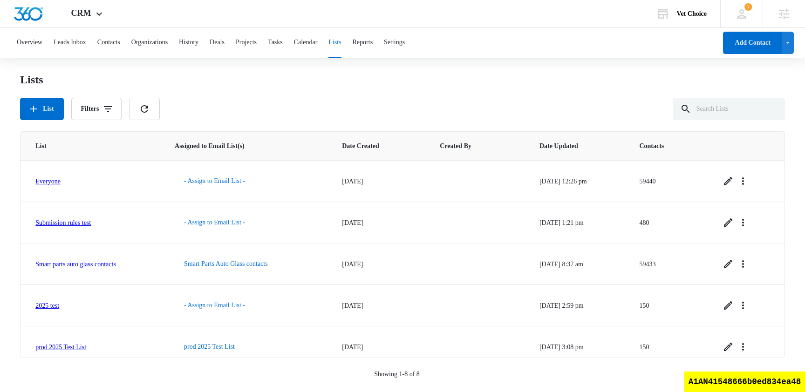
scroll to position [134, 0]
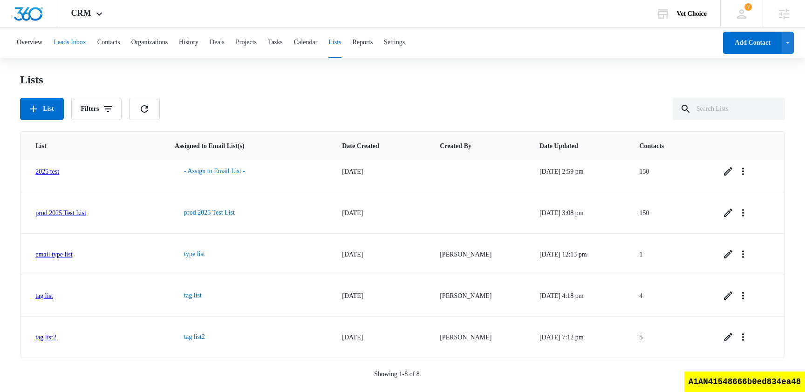
click at [86, 30] on button "Leads Inbox" at bounding box center [70, 43] width 33 height 30
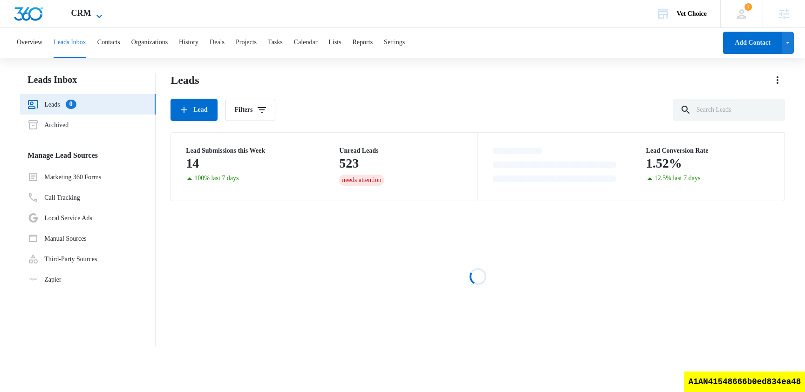
click at [89, 12] on span "CRM" at bounding box center [81, 13] width 20 height 10
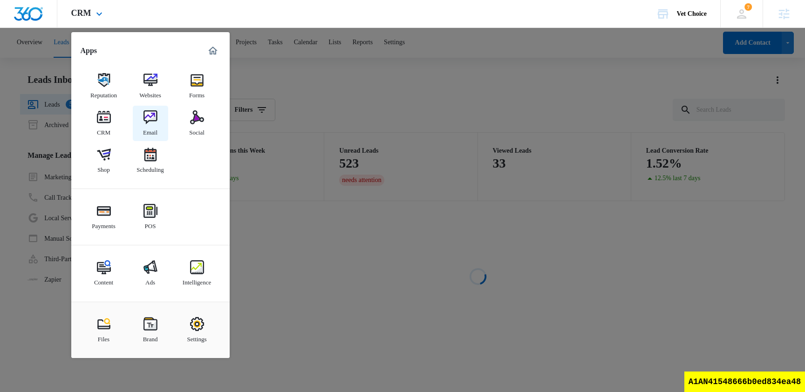
click at [151, 121] on img at bounding box center [151, 117] width 14 height 14
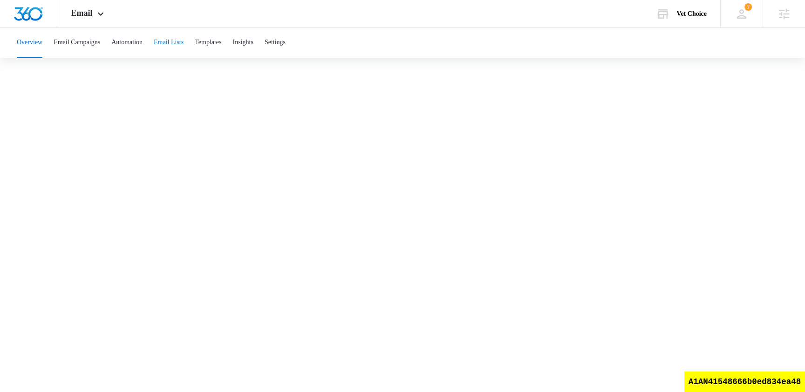
click at [167, 36] on button "Email Lists" at bounding box center [169, 43] width 30 height 30
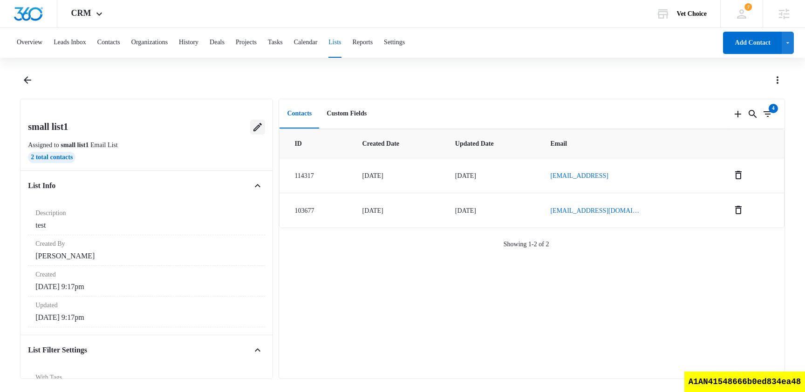
click at [259, 126] on icon at bounding box center [257, 127] width 11 height 11
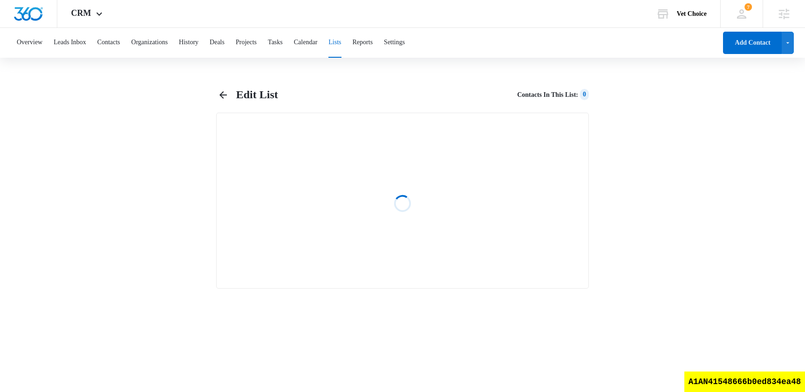
select select "31"
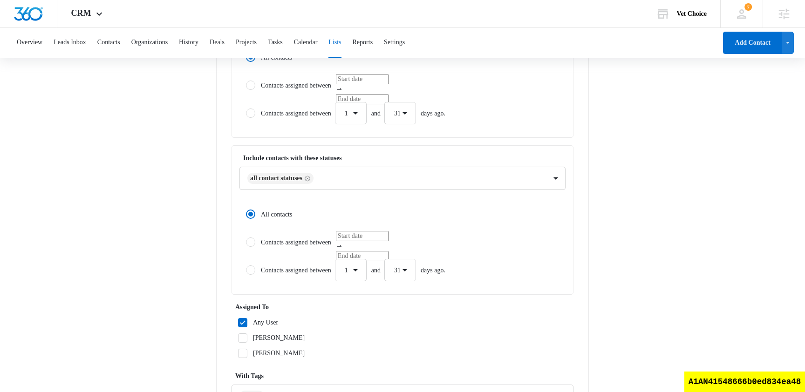
scroll to position [365, 0]
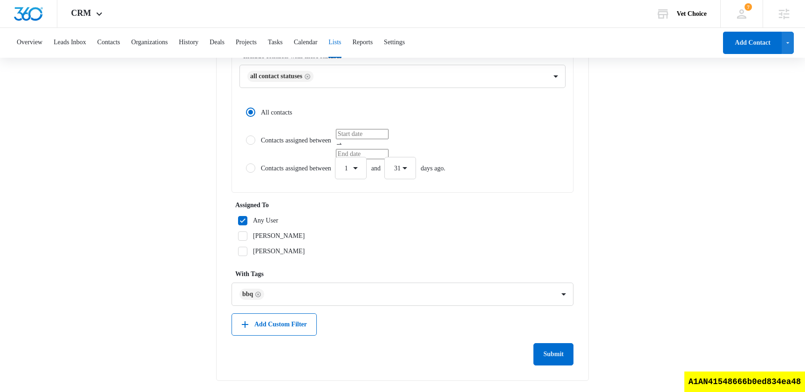
click at [248, 253] on label "[PERSON_NAME]" at bounding box center [403, 251] width 342 height 10
click at [238, 253] on input "[PERSON_NAME]" at bounding box center [235, 251] width 7 height 7
checkbox input "true"
click at [260, 294] on icon "Remove bbq" at bounding box center [258, 294] width 7 height 7
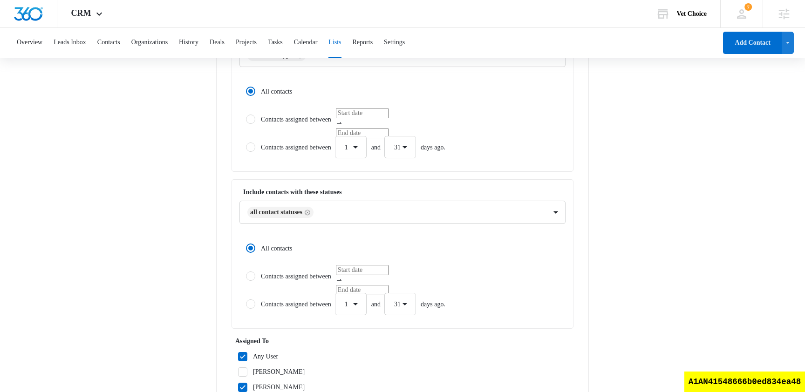
scroll to position [230, 0]
click at [301, 272] on label "Contacts assigned between" at bounding box center [402, 275] width 326 height 22
click at [246, 272] on input "Contacts assigned between" at bounding box center [242, 275] width 7 height 7
radio input "false"
radio input "true"
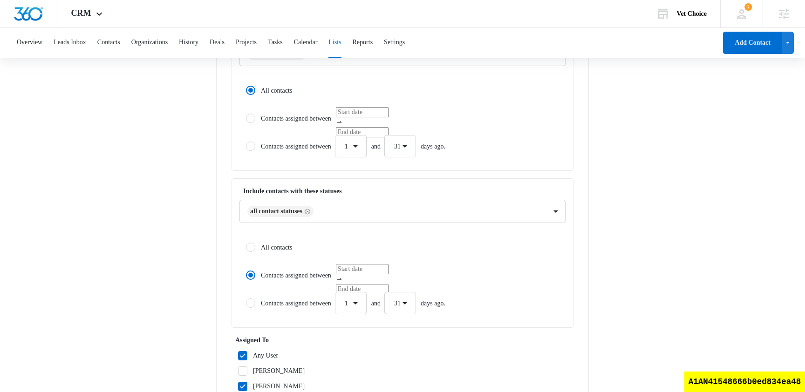
click at [286, 245] on label "All contacts" at bounding box center [402, 247] width 326 height 22
click at [246, 245] on input "All contacts" at bounding box center [242, 247] width 7 height 7
radio input "true"
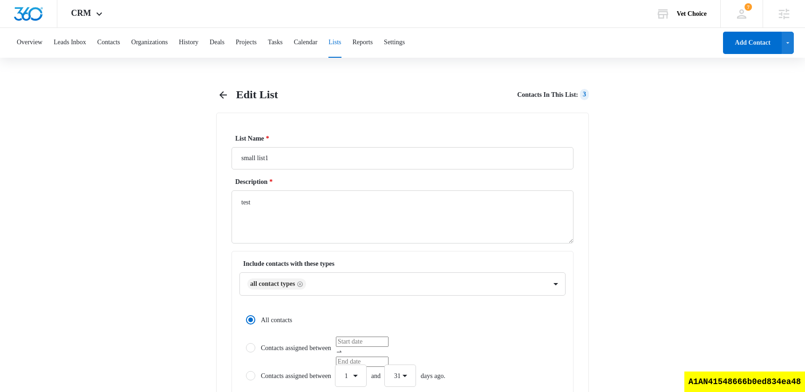
scroll to position [364, 0]
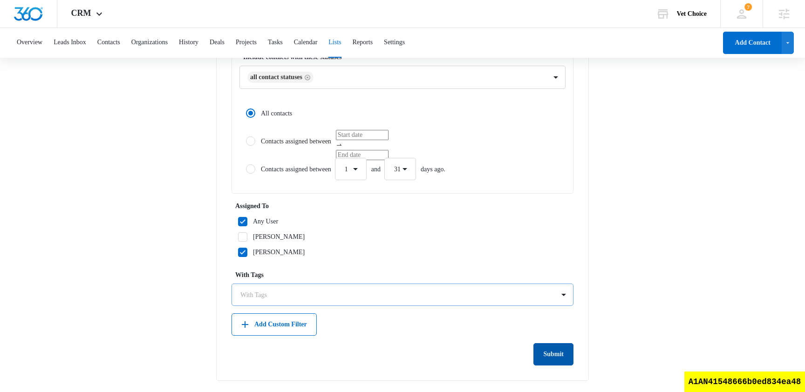
click at [552, 349] on button "Submit" at bounding box center [554, 354] width 40 height 22
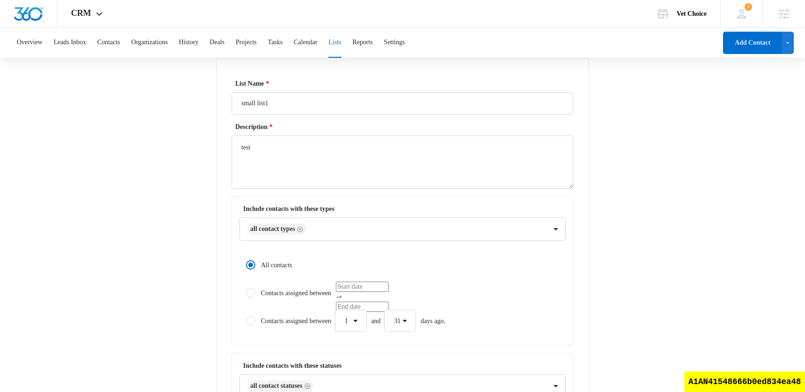
scroll to position [0, 0]
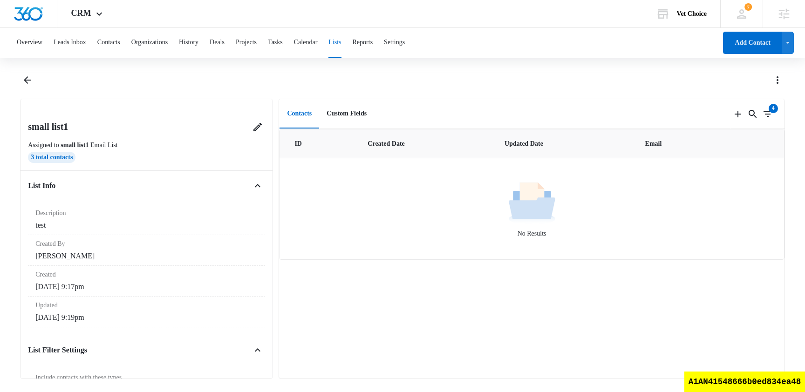
click at [34, 85] on div at bounding box center [402, 86] width 765 height 26
click at [22, 81] on icon "Back" at bounding box center [27, 80] width 11 height 11
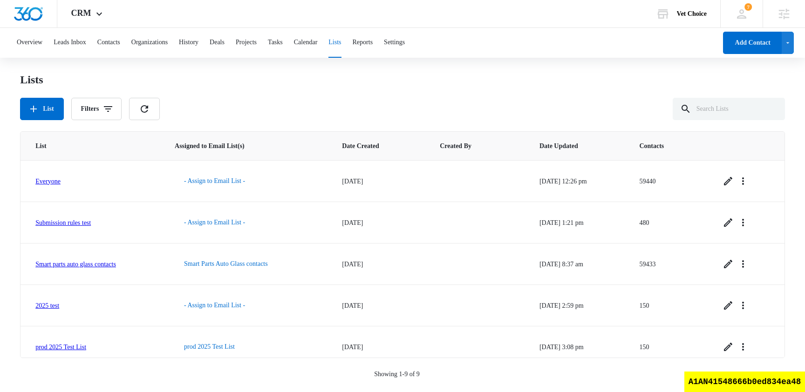
click at [260, 109] on div "List Filters" at bounding box center [402, 109] width 765 height 22
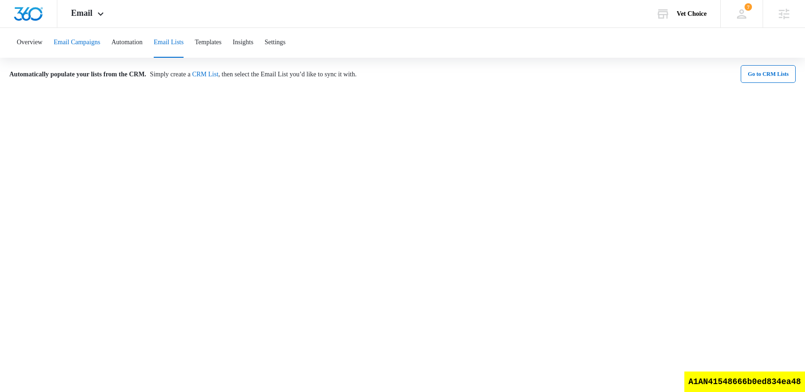
click at [96, 43] on button "Email Campaigns" at bounding box center [77, 43] width 47 height 30
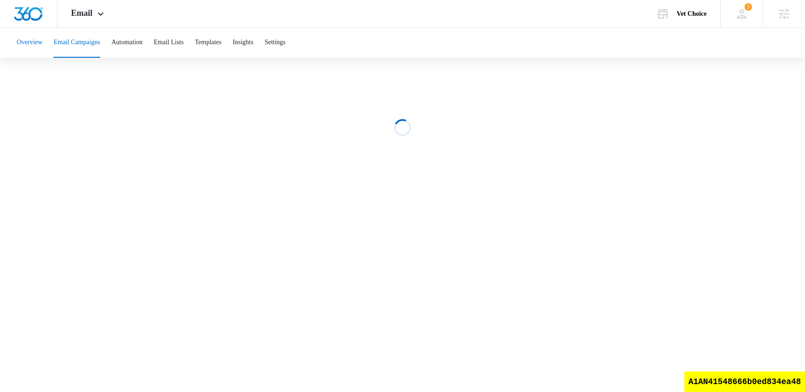
click at [31, 42] on button "Overview" at bounding box center [30, 43] width 26 height 30
